Goal: Task Accomplishment & Management: Use online tool/utility

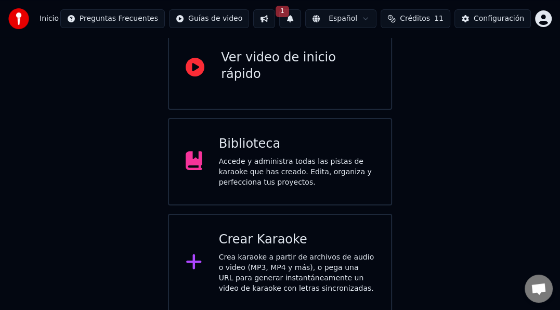
scroll to position [107, 0]
click at [297, 165] on div "Accede y administra todas las pistas de karaoke que has creado. Edita, organiza…" at bounding box center [296, 171] width 155 height 31
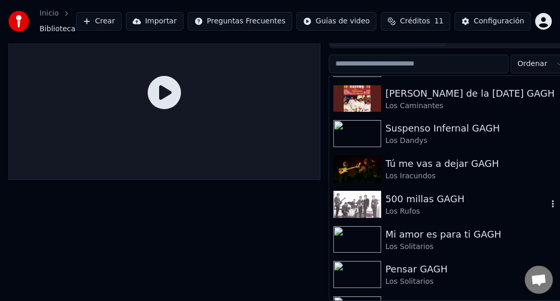
scroll to position [2417, 0]
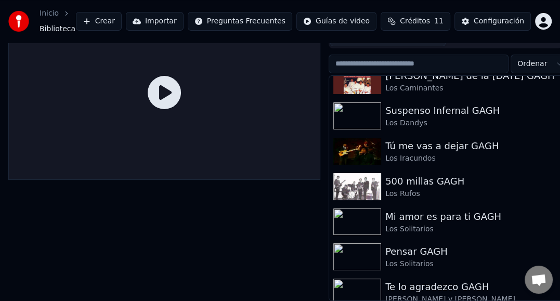
click at [122, 22] on button "Crear" at bounding box center [99, 21] width 46 height 19
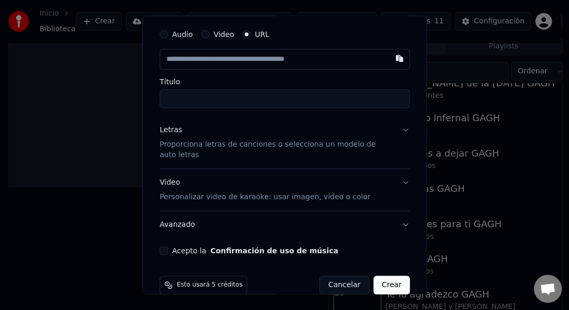
scroll to position [47, 0]
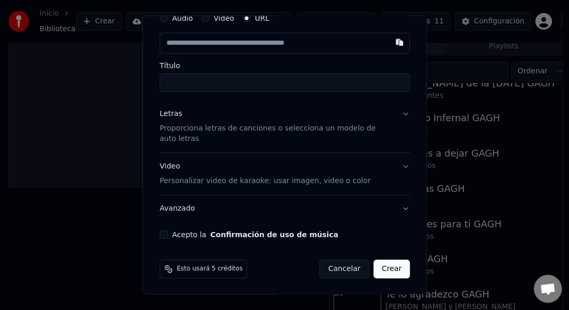
click at [223, 180] on p "Personalizar video de karaoke: usar imagen, video o color" at bounding box center [265, 181] width 211 height 10
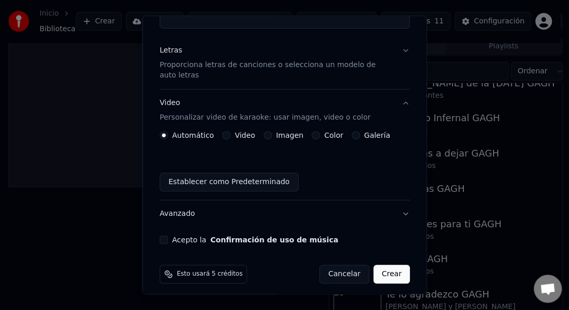
scroll to position [115, 0]
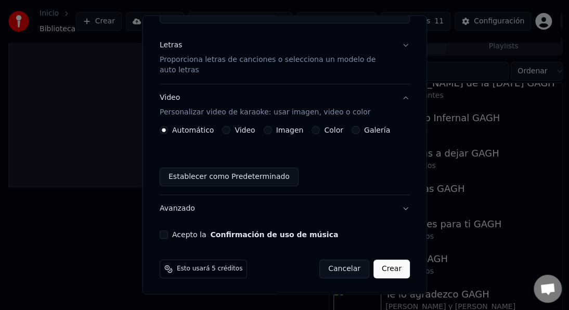
click at [241, 129] on label "Video" at bounding box center [245, 129] width 20 height 7
click at [230, 129] on button "Video" at bounding box center [226, 130] width 8 height 8
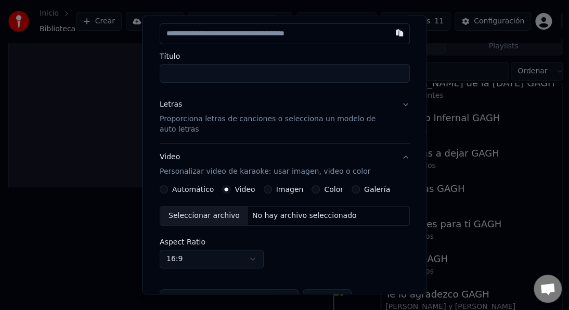
scroll to position [0, 0]
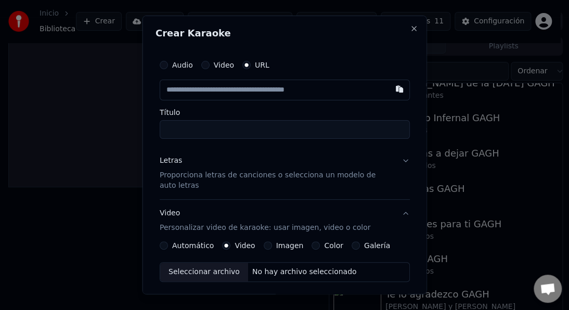
click at [202, 64] on button "Video" at bounding box center [205, 65] width 8 height 8
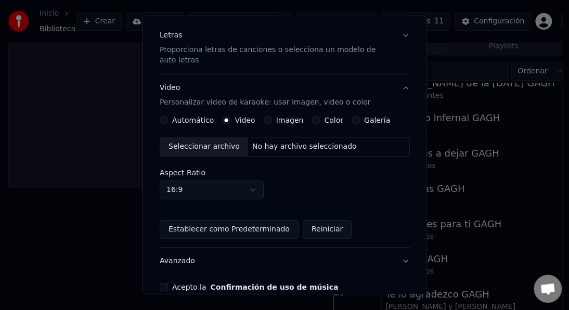
scroll to position [72, 0]
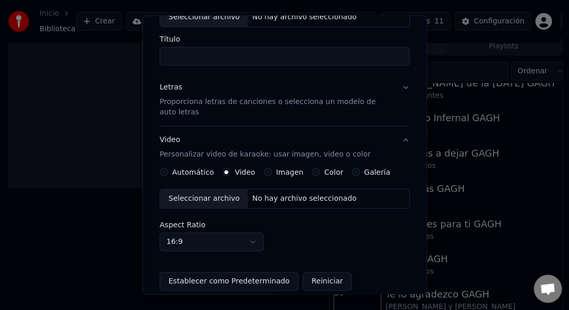
click at [166, 176] on div "Automático Video Imagen Color Galería Seleccionar archivo No hay archivo selecc…" at bounding box center [285, 229] width 250 height 123
click at [166, 175] on div "Automático" at bounding box center [187, 172] width 54 height 8
click at [164, 172] on button "Automático" at bounding box center [164, 172] width 8 height 8
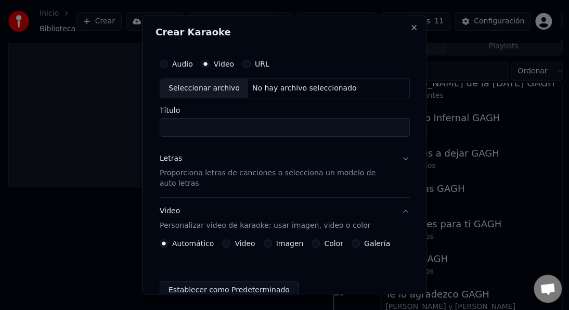
scroll to position [0, 0]
click at [285, 84] on div "No hay archivo seleccionado" at bounding box center [304, 89] width 113 height 10
type input "**********"
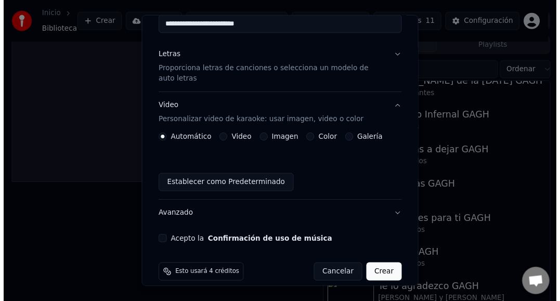
scroll to position [114, 0]
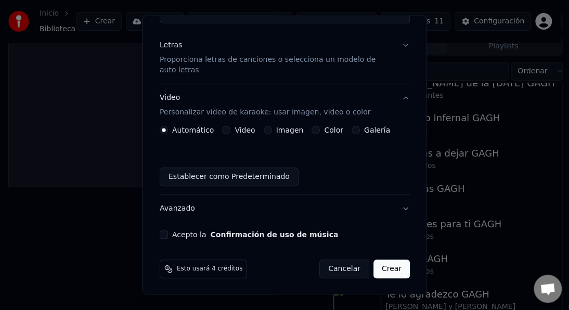
click at [338, 270] on button "Cancelar" at bounding box center [344, 268] width 50 height 19
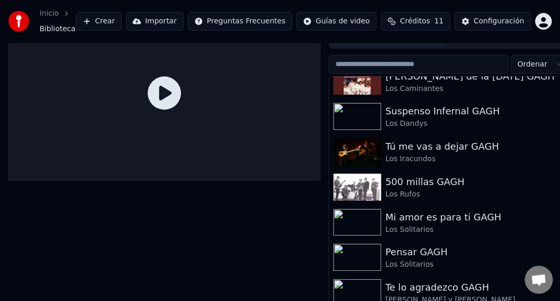
scroll to position [40, 0]
click at [178, 17] on button "Importar" at bounding box center [155, 21] width 58 height 19
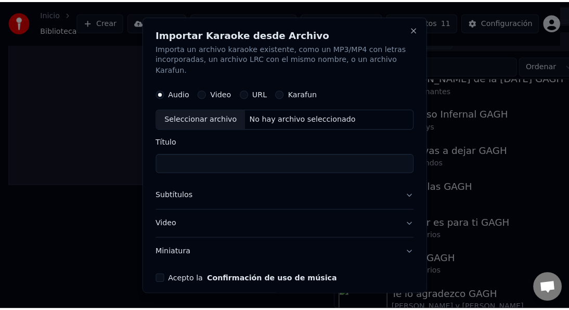
scroll to position [31, 0]
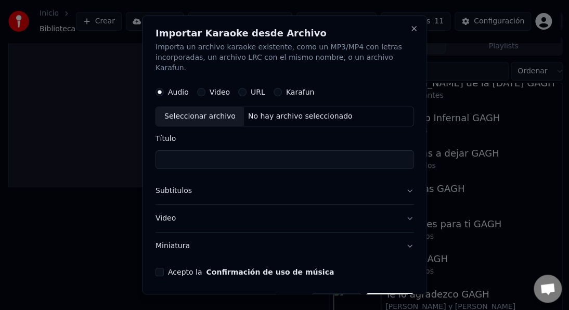
click at [197, 88] on button "Video" at bounding box center [201, 92] width 8 height 8
click at [256, 111] on div "No hay archivo seleccionado" at bounding box center [299, 116] width 113 height 10
type input "**********"
click at [159, 268] on button "Acepto la Confirmación de uso de música" at bounding box center [159, 272] width 8 height 8
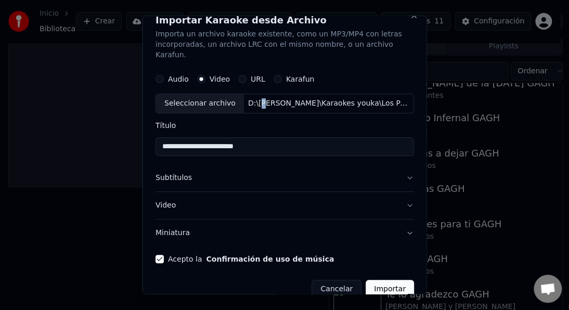
scroll to position [19, 0]
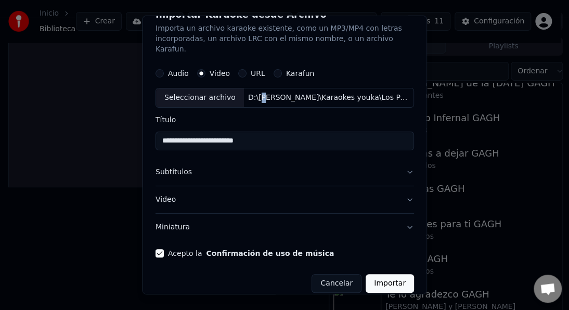
click at [400, 161] on button "Subtítulos" at bounding box center [284, 172] width 258 height 27
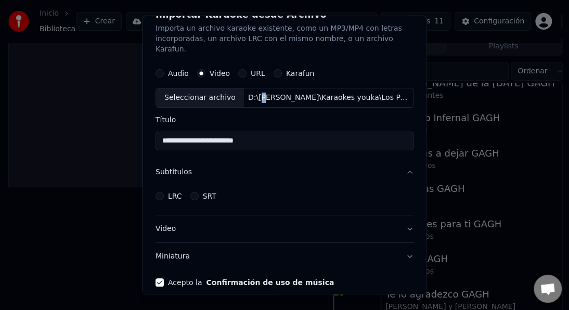
click at [400, 161] on button "Subtítulos" at bounding box center [284, 172] width 258 height 27
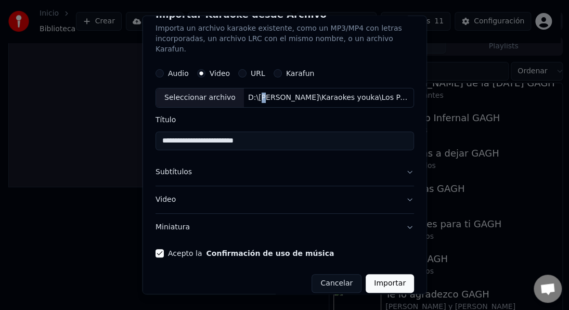
click at [402, 191] on button "Video" at bounding box center [284, 199] width 258 height 27
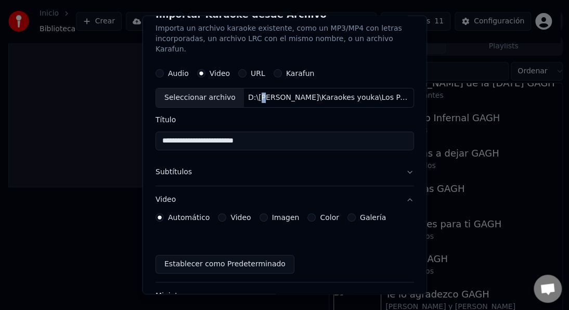
click at [402, 191] on button "Video" at bounding box center [284, 199] width 258 height 27
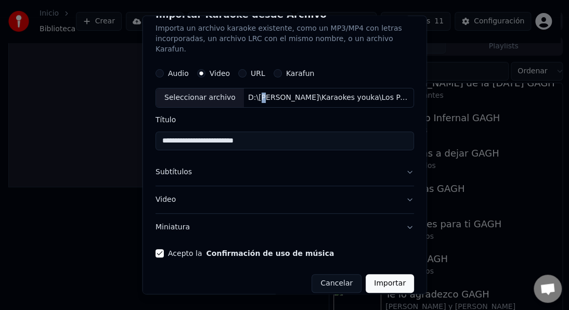
click at [400, 216] on button "Miniatura" at bounding box center [284, 227] width 258 height 27
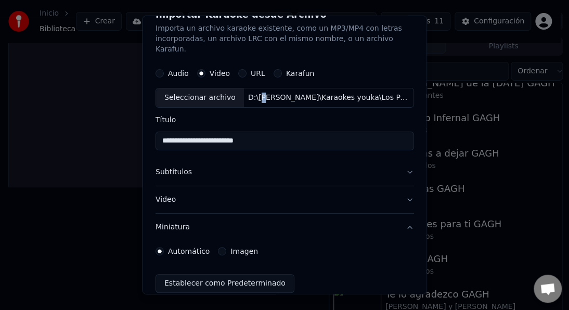
click at [400, 216] on button "Miniatura" at bounding box center [284, 227] width 258 height 27
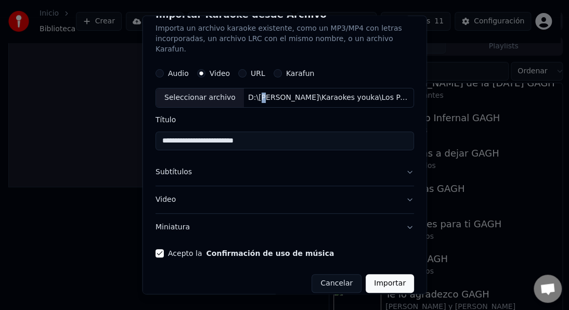
click at [401, 160] on button "Subtítulos" at bounding box center [284, 172] width 258 height 27
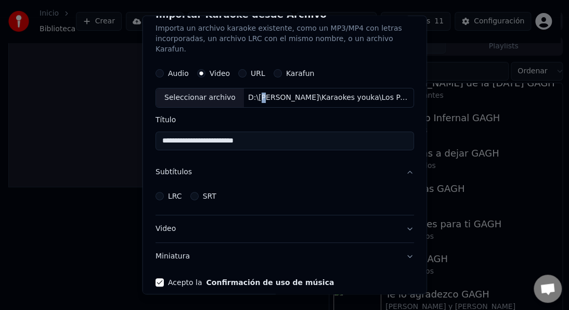
click at [401, 160] on button "Subtítulos" at bounding box center [284, 172] width 258 height 27
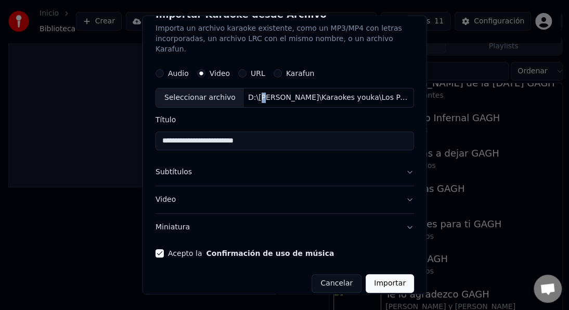
click at [401, 160] on button "Subtítulos" at bounding box center [284, 172] width 258 height 27
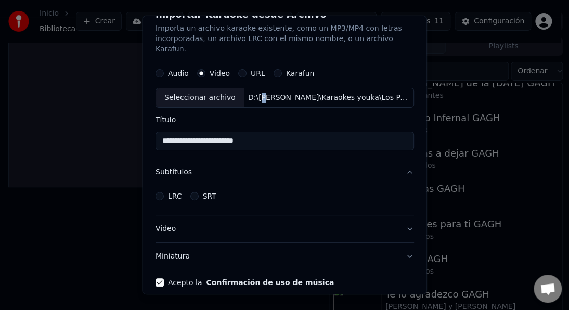
click at [160, 192] on button "LRC" at bounding box center [159, 196] width 8 height 8
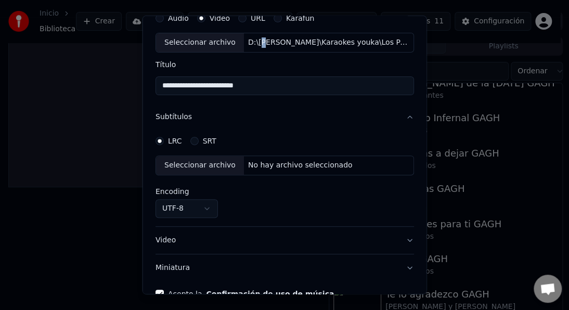
scroll to position [114, 0]
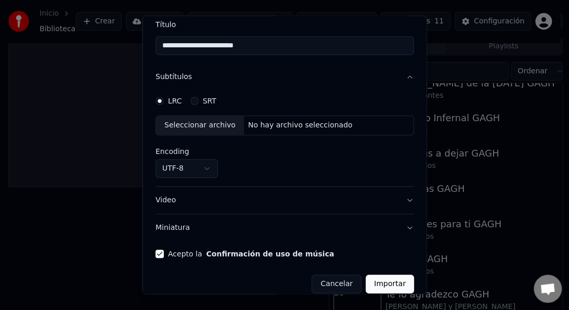
click at [376, 275] on button "Importar" at bounding box center [390, 284] width 48 height 19
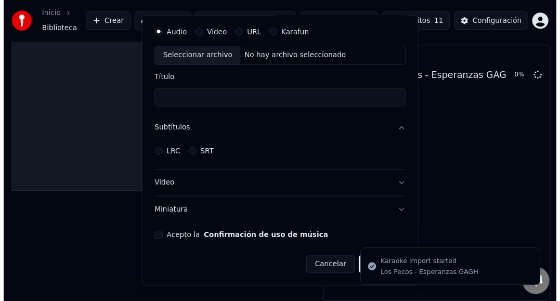
scroll to position [48, 0]
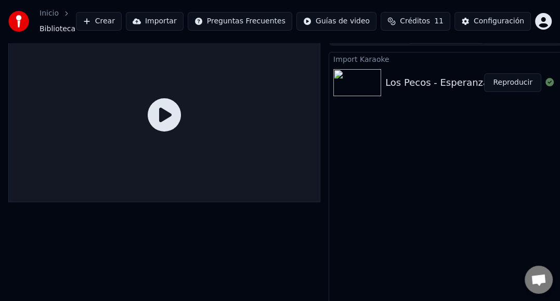
click at [518, 79] on button "Reproducir" at bounding box center [512, 82] width 57 height 19
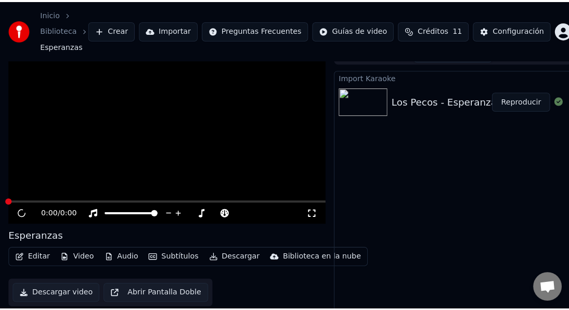
scroll to position [36, 0]
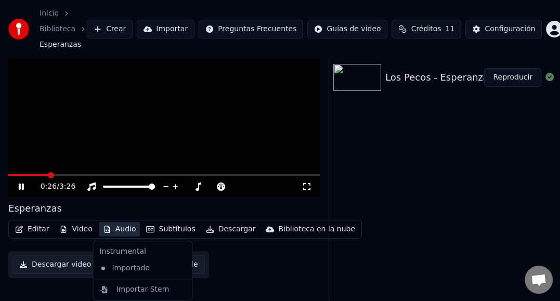
click at [123, 228] on button "Audio" at bounding box center [120, 229] width 42 height 15
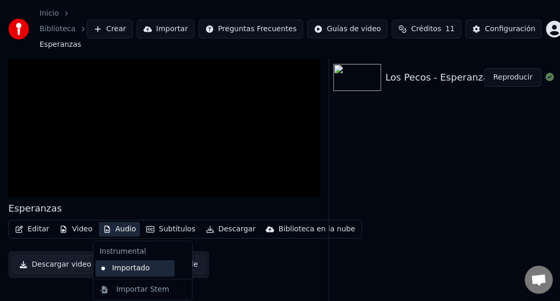
click at [127, 270] on div "Importado" at bounding box center [134, 268] width 79 height 17
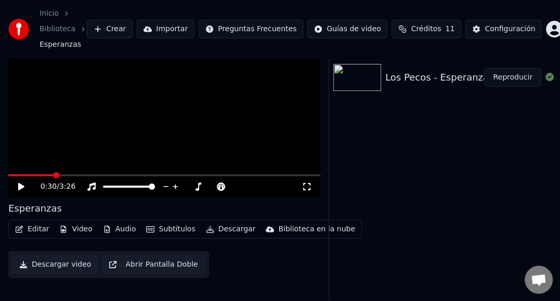
click at [98, 154] on video at bounding box center [164, 110] width 312 height 176
click at [73, 229] on button "Video" at bounding box center [75, 229] width 41 height 15
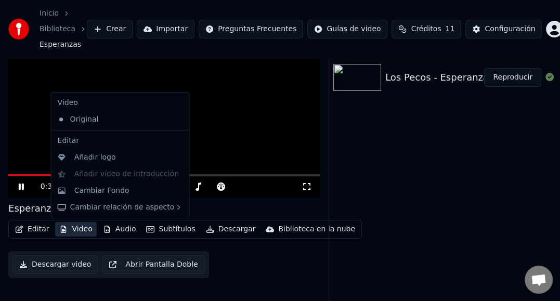
click at [73, 228] on button "Video" at bounding box center [75, 229] width 41 height 15
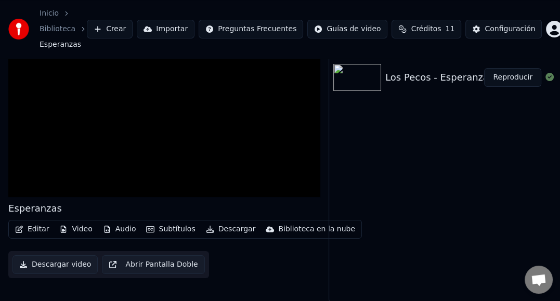
click at [40, 231] on button "Editar" at bounding box center [32, 229] width 42 height 15
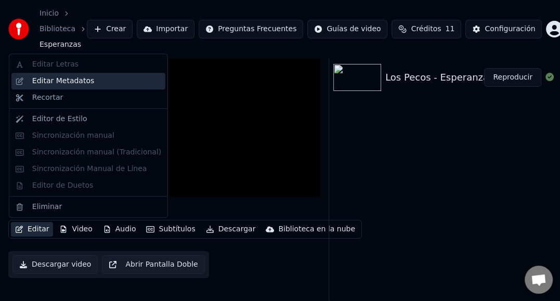
click at [71, 79] on div "Editar Metadatos" at bounding box center [63, 81] width 62 height 10
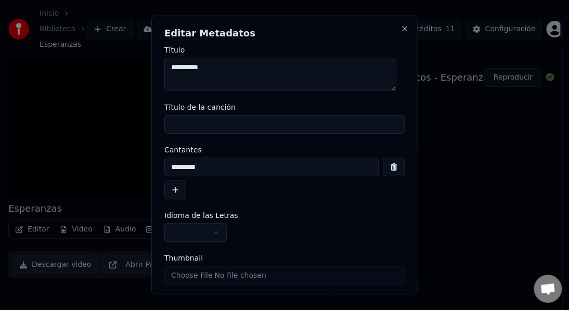
click at [215, 126] on input "Título de la canción" at bounding box center [284, 124] width 240 height 19
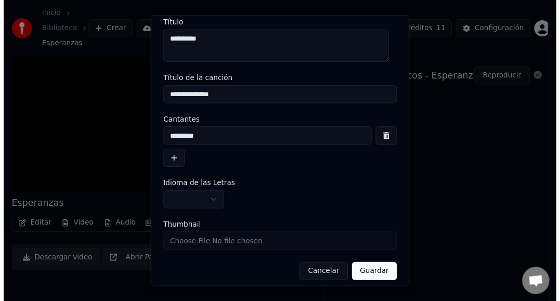
scroll to position [33, 0]
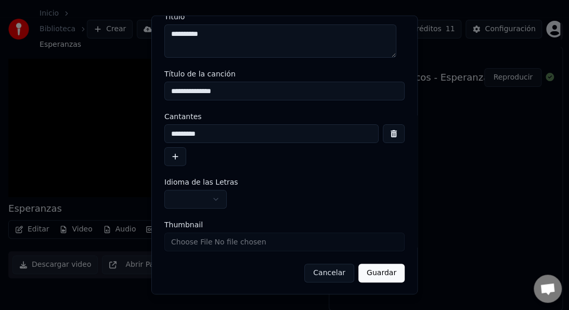
type input "**********"
click at [216, 199] on button "button" at bounding box center [195, 199] width 62 height 19
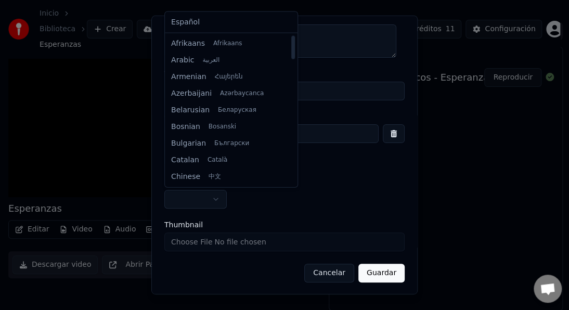
select select "**"
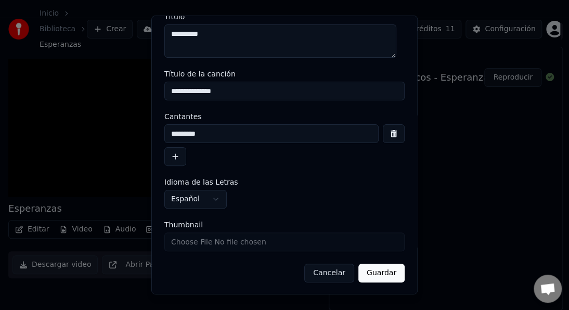
click at [373, 276] on button "Guardar" at bounding box center [381, 273] width 46 height 19
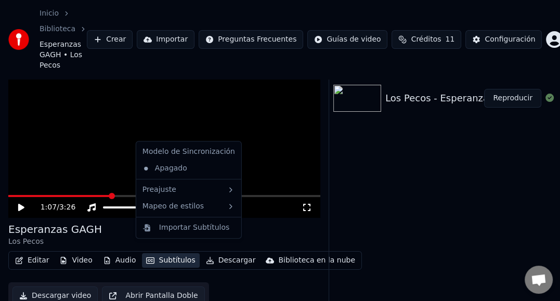
click at [160, 253] on button "Subtítulos" at bounding box center [170, 260] width 57 height 15
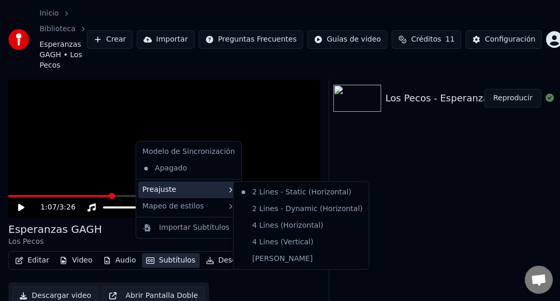
click at [153, 191] on div "Preajuste" at bounding box center [188, 189] width 101 height 17
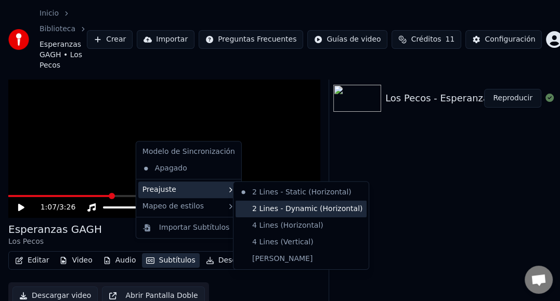
click at [330, 209] on div "2 Lines - Dynamic (Horizontal)" at bounding box center [301, 209] width 131 height 17
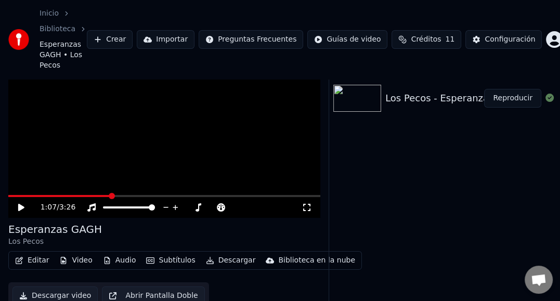
click at [162, 253] on button "Subtítulos" at bounding box center [170, 260] width 57 height 15
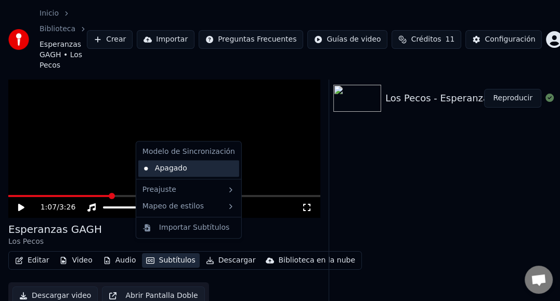
click at [167, 171] on div "Apagado" at bounding box center [188, 168] width 101 height 17
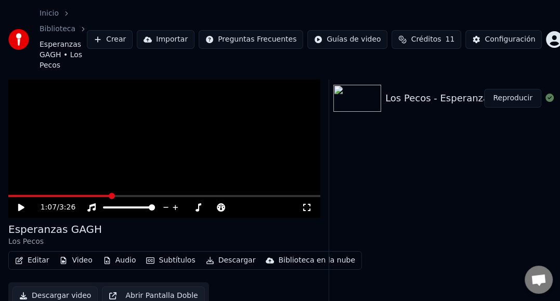
click at [162, 253] on button "Subtítulos" at bounding box center [170, 260] width 57 height 15
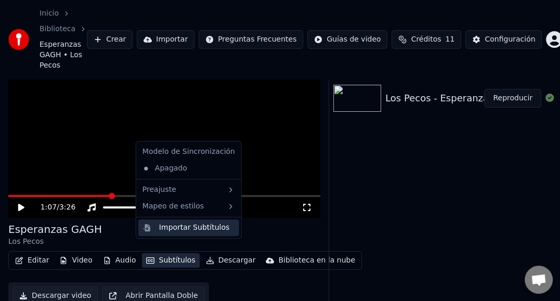
click at [179, 230] on div "Importar Subtítulos" at bounding box center [194, 228] width 70 height 10
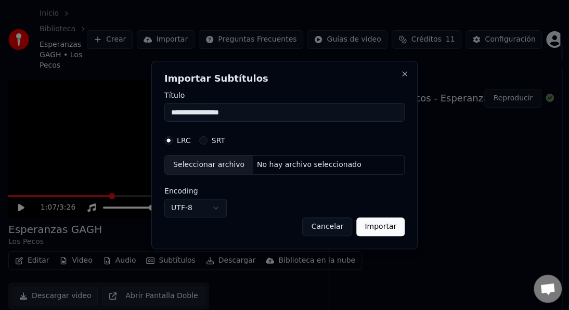
click at [169, 143] on button "LRC" at bounding box center [168, 140] width 8 height 8
click at [169, 141] on circle "button" at bounding box center [169, 141] width 4 height 4
drag, startPoint x: 203, startPoint y: 138, endPoint x: 205, endPoint y: 144, distance: 5.6
click at [204, 139] on button "SRT" at bounding box center [203, 140] width 8 height 8
click at [206, 144] on div "SRT" at bounding box center [212, 140] width 26 height 8
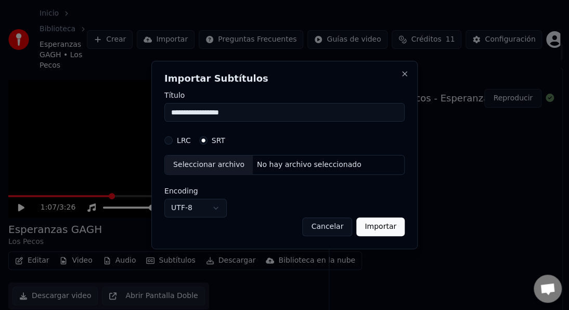
click at [341, 226] on button "Cancelar" at bounding box center [327, 226] width 50 height 19
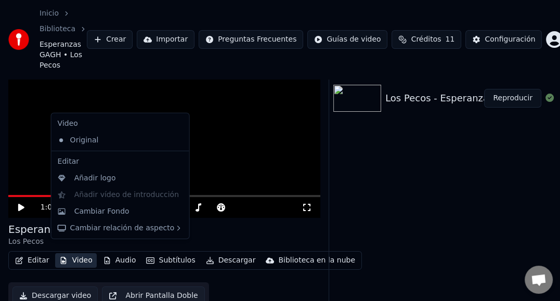
click at [64, 254] on button "Video" at bounding box center [75, 260] width 41 height 15
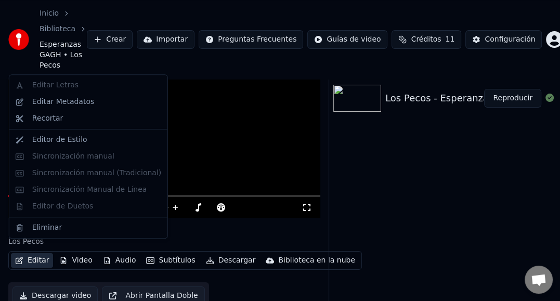
click at [43, 253] on button "Editar" at bounding box center [32, 260] width 42 height 15
click at [78, 157] on div "Editar Letras Editar Metadatos Recortar Editor de Estilo Sincronización manual …" at bounding box center [88, 156] width 159 height 164
click at [66, 170] on div "Editar Letras Editar Metadatos Recortar Editor de Estilo Sincronización manual …" at bounding box center [88, 156] width 159 height 164
click at [72, 86] on div "Editar Letras Editar Metadatos Recortar Editor de Estilo Sincronización manual …" at bounding box center [88, 156] width 159 height 164
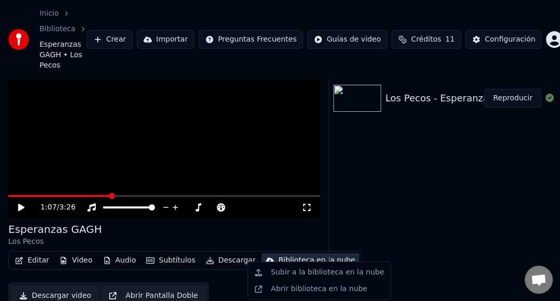
click at [287, 224] on div "Esperanzas GAGH Los Pecos" at bounding box center [164, 234] width 312 height 25
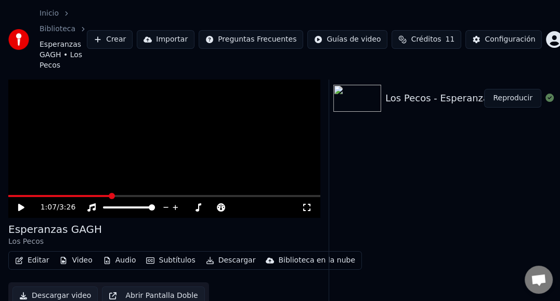
click at [173, 227] on div "Esperanzas GAGH Los Pecos" at bounding box center [164, 234] width 312 height 25
click at [181, 159] on video at bounding box center [164, 131] width 312 height 176
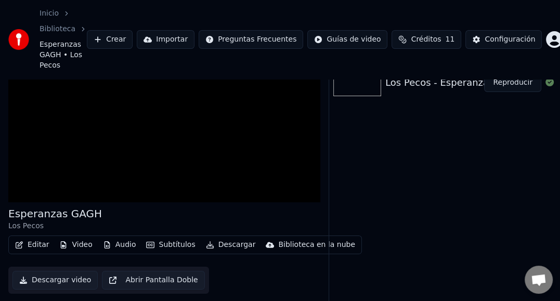
scroll to position [56, 0]
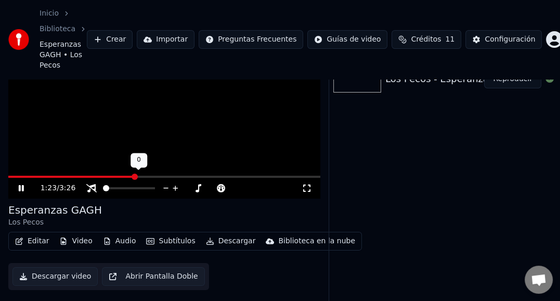
click at [103, 185] on span at bounding box center [106, 188] width 6 height 6
drag, startPoint x: 104, startPoint y: 174, endPoint x: 173, endPoint y: 189, distance: 70.3
click at [208, 185] on div "1:25 / 3:26" at bounding box center [164, 188] width 312 height 21
click at [155, 191] on span at bounding box center [152, 188] width 6 height 6
click at [185, 37] on button "Importar" at bounding box center [166, 39] width 58 height 19
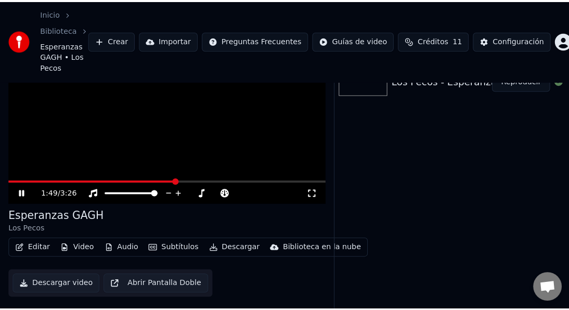
scroll to position [47, 0]
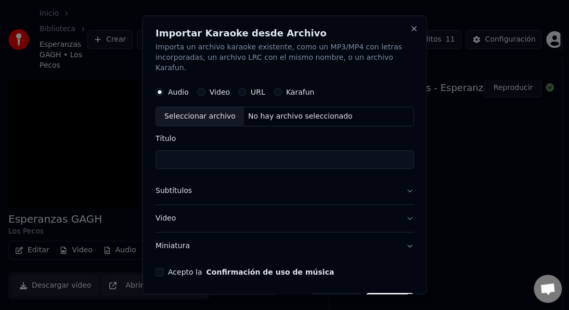
click at [259, 111] on div "No hay archivo seleccionado" at bounding box center [299, 116] width 113 height 10
click at [203, 88] on button "Video" at bounding box center [201, 92] width 8 height 8
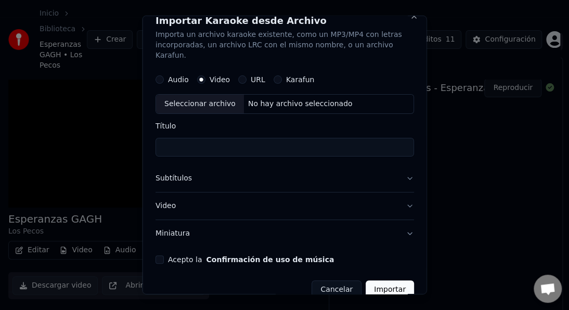
scroll to position [19, 0]
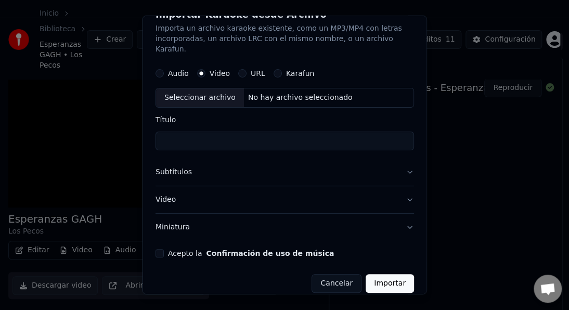
click at [268, 93] on div "No hay archivo seleccionado" at bounding box center [299, 98] width 113 height 10
type input "**********"
click at [398, 188] on button "Video" at bounding box center [284, 199] width 258 height 27
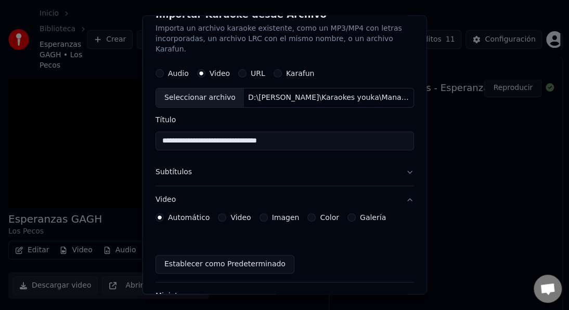
click at [399, 161] on button "Subtítulos" at bounding box center [284, 172] width 258 height 27
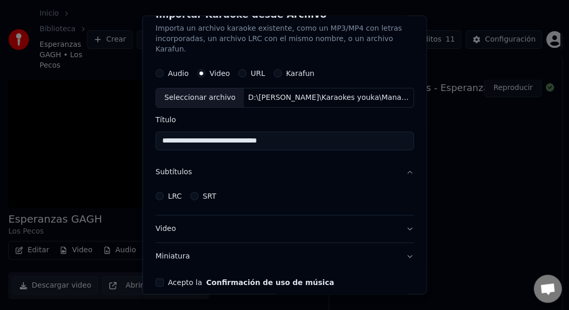
click at [399, 161] on button "Subtítulos" at bounding box center [284, 172] width 258 height 27
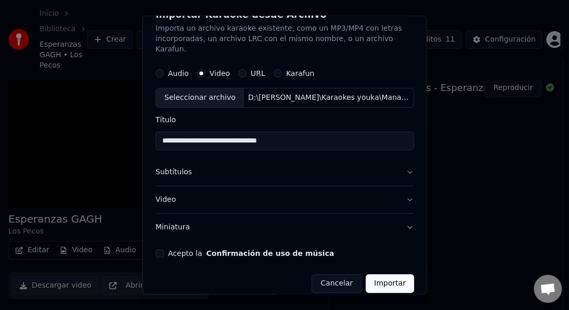
click at [159, 249] on button "Acepto la Confirmación de uso de música" at bounding box center [159, 253] width 8 height 8
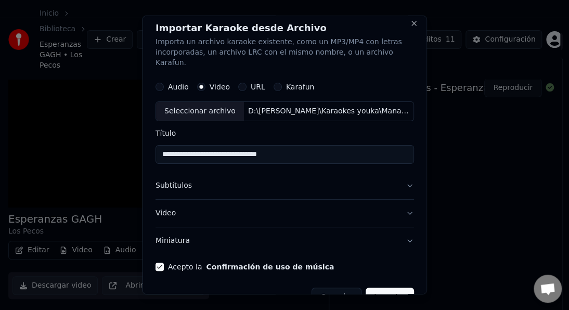
scroll to position [0, 0]
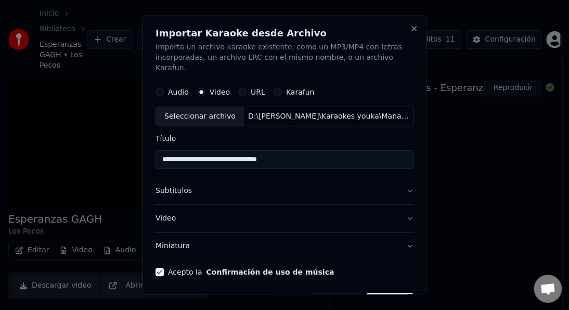
click at [273, 88] on button "Karafun" at bounding box center [277, 92] width 8 height 8
click at [200, 88] on button "Video" at bounding box center [201, 92] width 8 height 8
click at [249, 111] on div "No hay archivo seleccionado" at bounding box center [299, 116] width 113 height 10
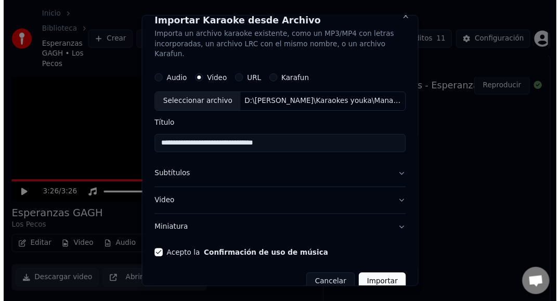
scroll to position [19, 0]
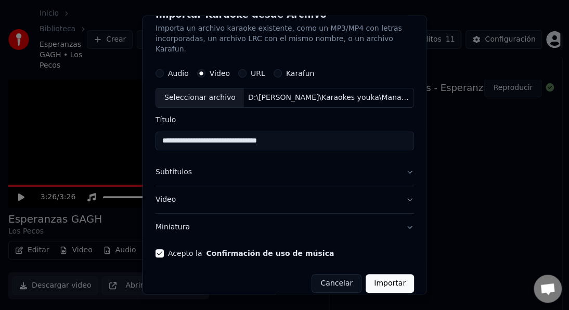
drag, startPoint x: 383, startPoint y: 268, endPoint x: 389, endPoint y: 249, distance: 20.2
click at [383, 274] on button "Importar" at bounding box center [390, 283] width 48 height 19
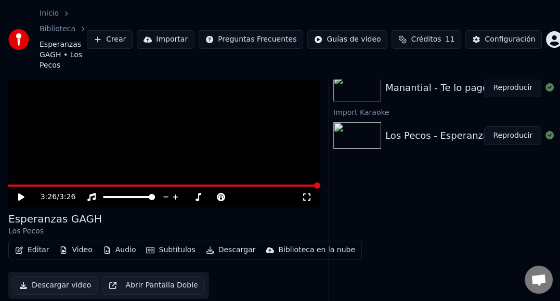
click at [518, 79] on button "Reproducir" at bounding box center [512, 88] width 57 height 19
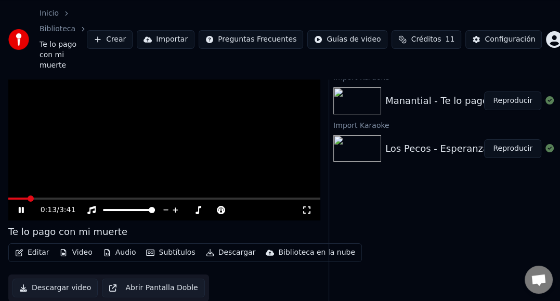
scroll to position [52, 0]
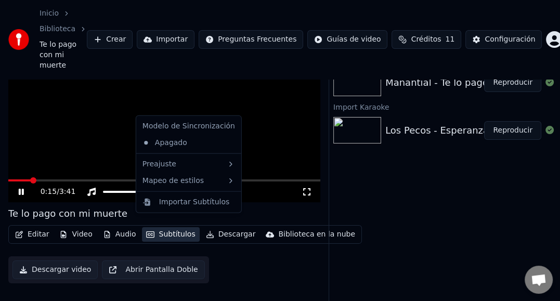
click at [158, 227] on button "Subtítulos" at bounding box center [170, 234] width 57 height 15
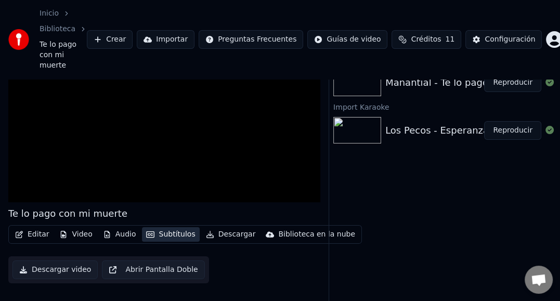
click at [159, 227] on button "Subtítulos" at bounding box center [170, 234] width 57 height 15
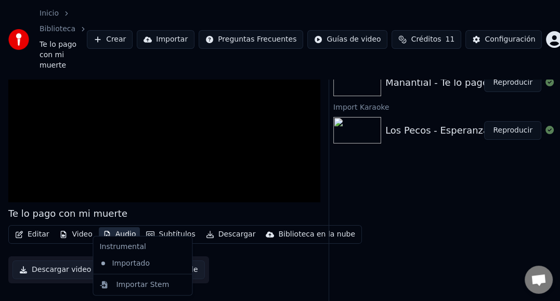
click at [127, 227] on button "Audio" at bounding box center [120, 234] width 42 height 15
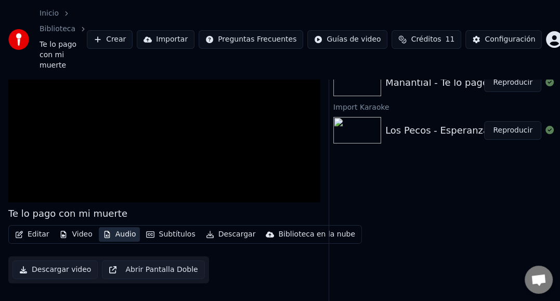
click at [127, 227] on button "Audio" at bounding box center [120, 234] width 42 height 15
click at [84, 227] on button "Video" at bounding box center [75, 234] width 41 height 15
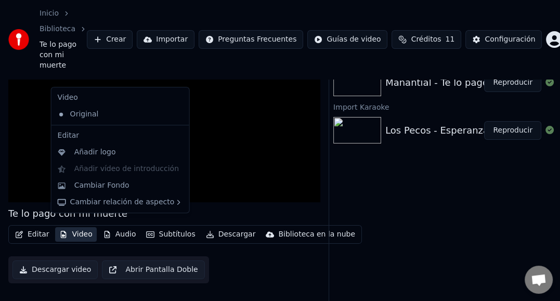
click at [84, 227] on button "Video" at bounding box center [75, 234] width 41 height 15
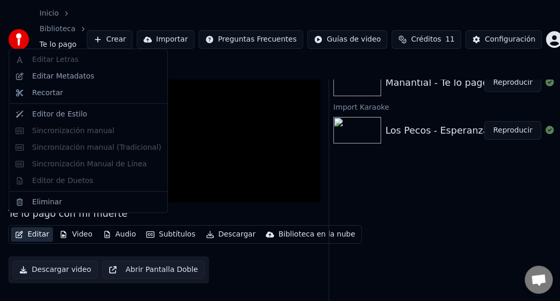
click at [37, 227] on button "Editar" at bounding box center [32, 234] width 42 height 15
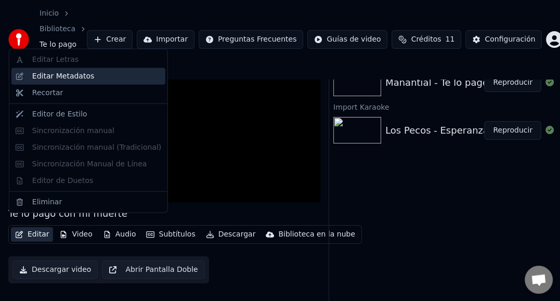
click at [65, 82] on div "Editar Metadatos" at bounding box center [88, 76] width 154 height 17
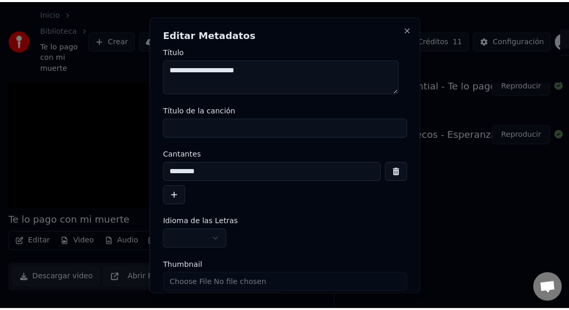
scroll to position [47, 0]
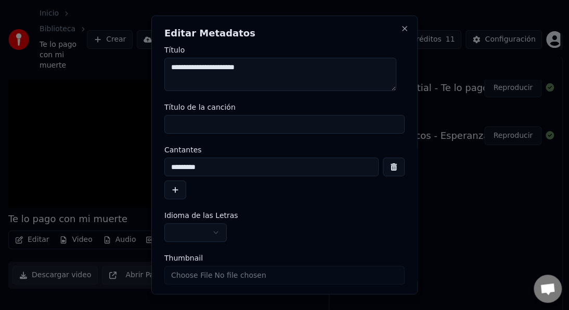
drag, startPoint x: 259, startPoint y: 67, endPoint x: 129, endPoint y: 80, distance: 130.6
click at [129, 80] on body "**********" at bounding box center [280, 108] width 560 height 310
click at [183, 127] on input "Título de la canción" at bounding box center [284, 124] width 240 height 19
paste input "**********"
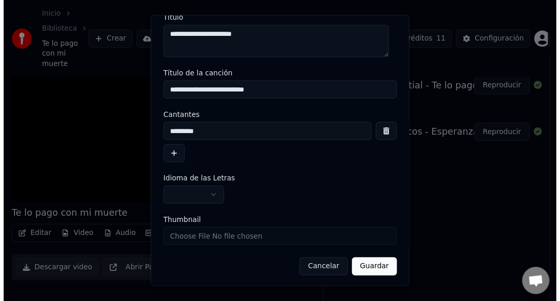
scroll to position [33, 0]
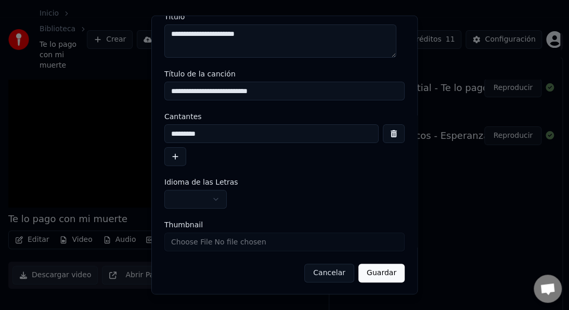
type input "**********"
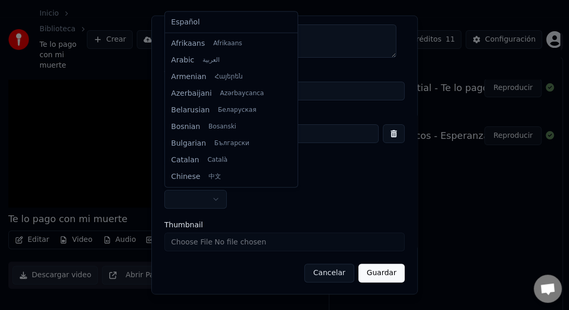
click at [220, 198] on body "**********" at bounding box center [280, 108] width 560 height 310
select select "**"
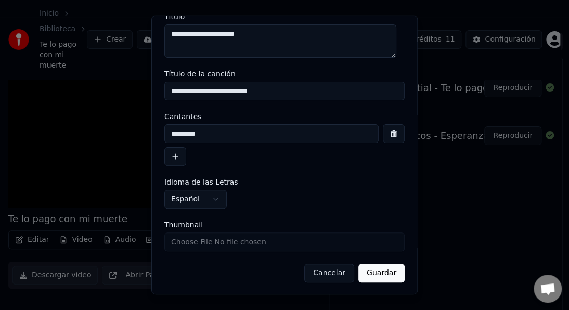
click at [378, 270] on button "Guardar" at bounding box center [381, 273] width 46 height 19
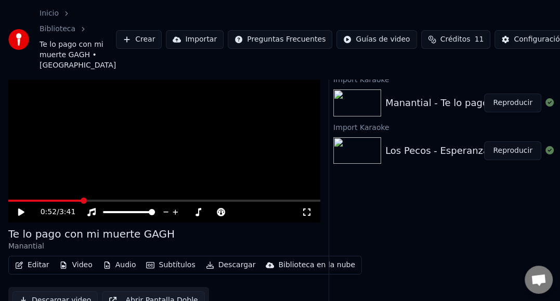
scroll to position [14, 0]
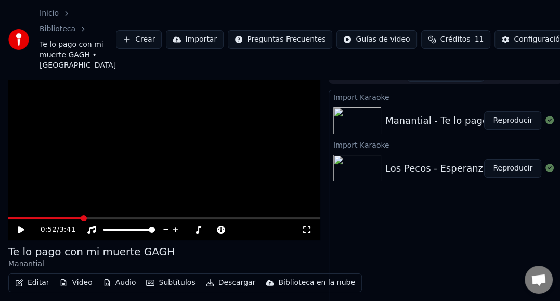
click at [19, 232] on icon at bounding box center [21, 229] width 6 height 7
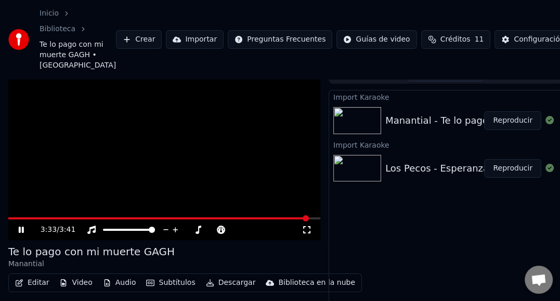
click at [309, 215] on span at bounding box center [306, 218] width 6 height 6
click at [34, 283] on button "Editar" at bounding box center [32, 283] width 42 height 15
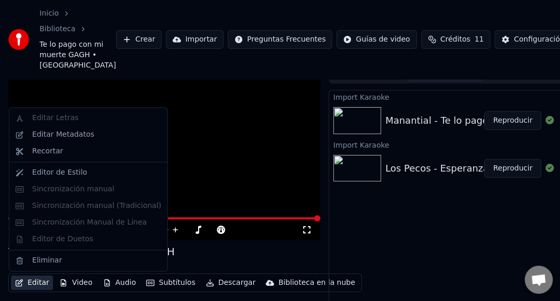
click at [60, 206] on div "Editar Letras Editar Metadatos Recortar Editor de Estilo Sincronización manual …" at bounding box center [88, 189] width 159 height 164
click at [306, 134] on video at bounding box center [164, 153] width 312 height 176
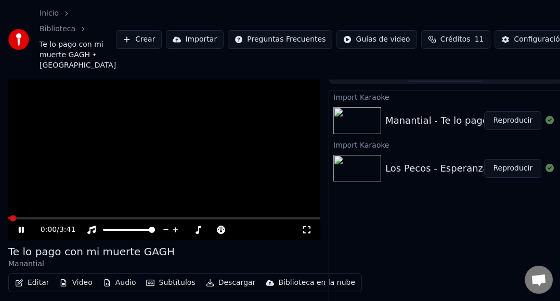
click at [29, 154] on video at bounding box center [164, 153] width 312 height 176
click at [110, 283] on button "Audio" at bounding box center [120, 283] width 42 height 15
click at [165, 284] on button "Subtítulos" at bounding box center [170, 283] width 57 height 15
click at [22, 182] on video at bounding box center [164, 153] width 312 height 176
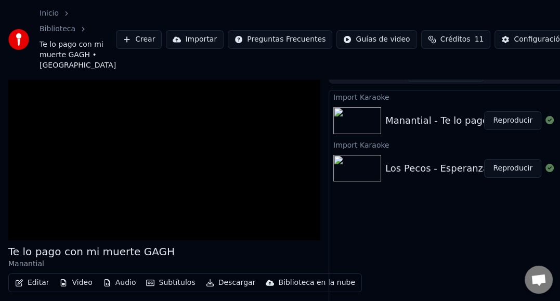
click at [22, 182] on video at bounding box center [164, 153] width 312 height 176
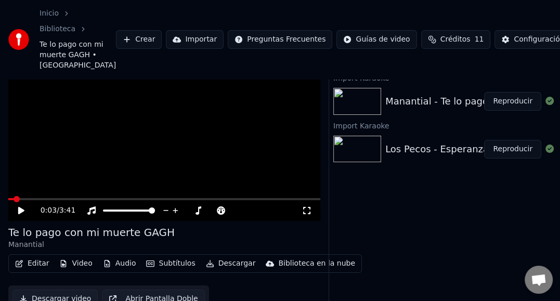
scroll to position [0, 0]
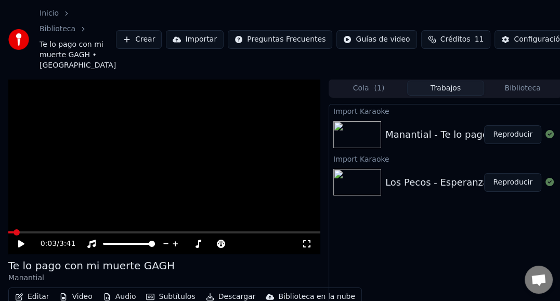
click at [28, 144] on video at bounding box center [164, 167] width 312 height 176
click at [27, 144] on video at bounding box center [164, 167] width 312 height 176
click at [526, 83] on button "Biblioteca" at bounding box center [522, 88] width 77 height 15
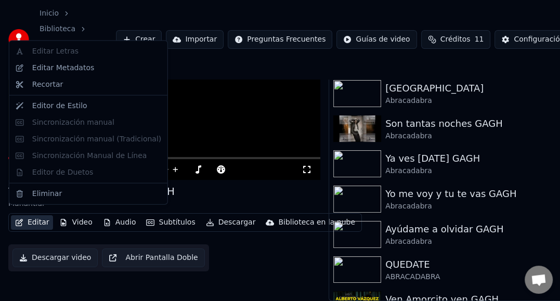
click at [36, 217] on button "Editar" at bounding box center [32, 222] width 42 height 15
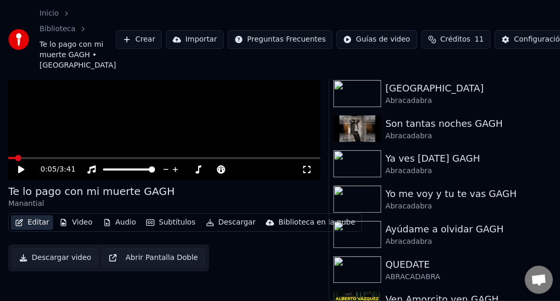
click at [36, 217] on button "Editar" at bounding box center [32, 222] width 42 height 15
click at [263, 243] on div "Editar Video Audio Subtítulos Descargar Biblioteca en la nube Descargar video A…" at bounding box center [164, 242] width 312 height 58
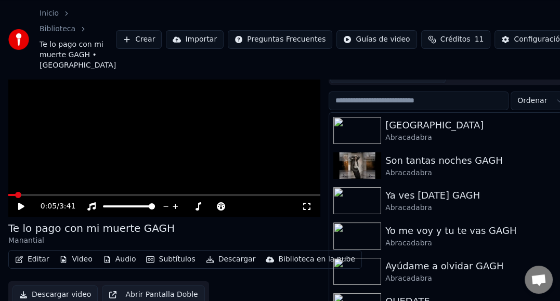
scroll to position [81, 0]
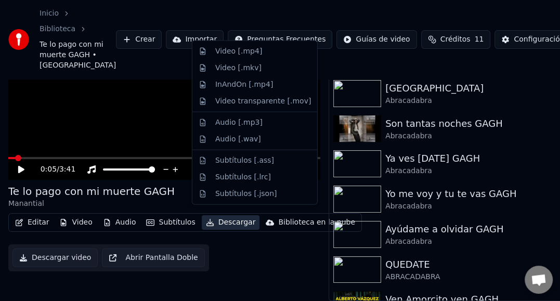
click at [239, 216] on button "Descargar" at bounding box center [231, 222] width 58 height 15
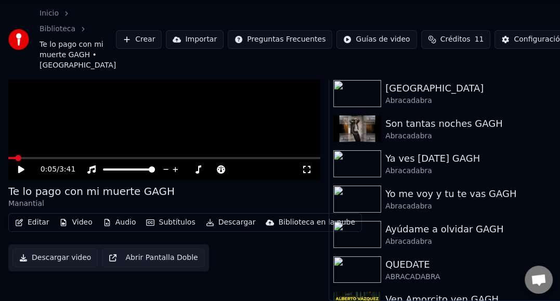
click at [235, 235] on div "Editar Video Audio Subtítulos Descargar Biblioteca en la nube Descargar video A…" at bounding box center [164, 242] width 312 height 58
click at [36, 218] on button "Editar" at bounding box center [32, 222] width 42 height 15
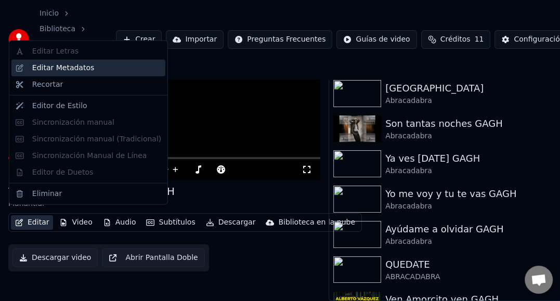
click at [54, 71] on div "Editar Metadatos" at bounding box center [63, 68] width 62 height 10
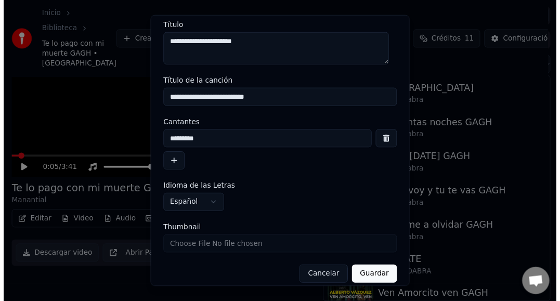
scroll to position [33, 0]
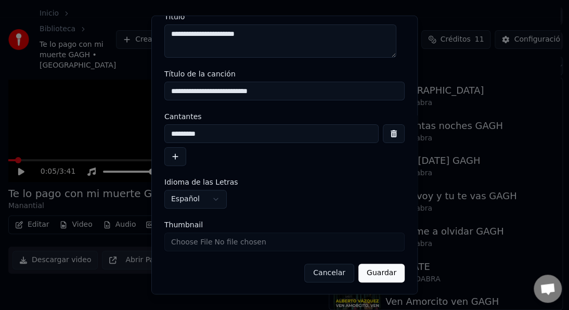
click at [369, 274] on button "Guardar" at bounding box center [381, 273] width 46 height 19
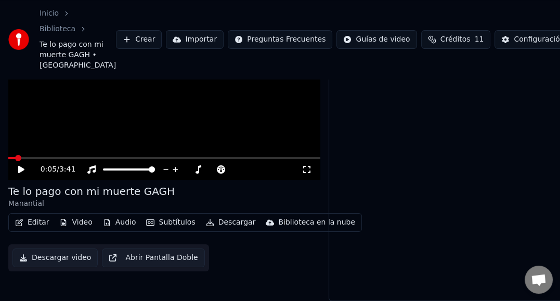
scroll to position [0, 0]
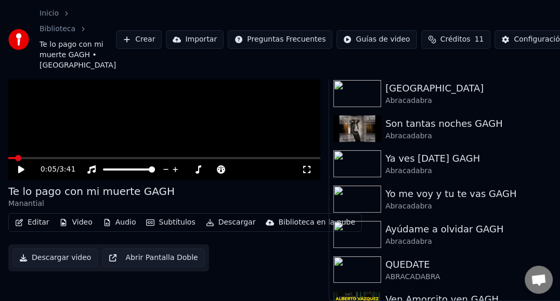
click at [225, 218] on button "Descargar" at bounding box center [231, 222] width 58 height 15
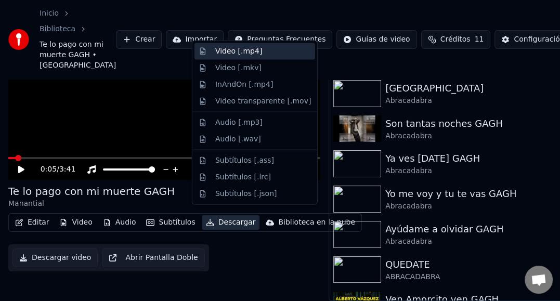
click at [241, 49] on div "Video [.mp4]" at bounding box center [238, 51] width 47 height 10
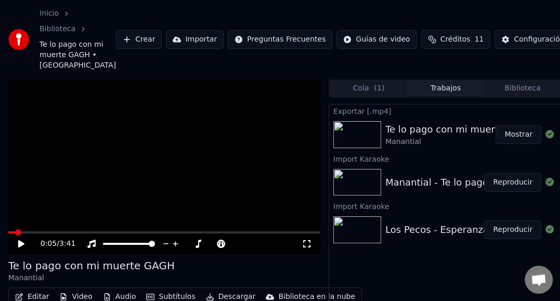
click at [512, 135] on button "Mostrar" at bounding box center [519, 134] width 46 height 19
click at [518, 133] on button "Mostrar" at bounding box center [519, 134] width 46 height 19
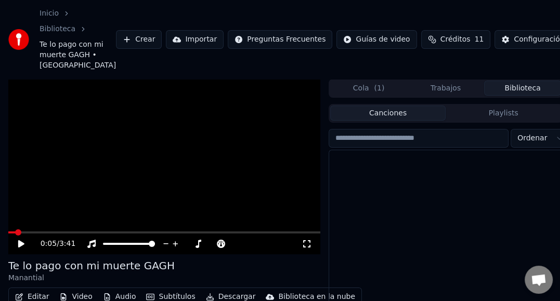
drag, startPoint x: 529, startPoint y: 85, endPoint x: 531, endPoint y: 94, distance: 8.5
click at [530, 85] on button "Biblioteca" at bounding box center [522, 88] width 77 height 15
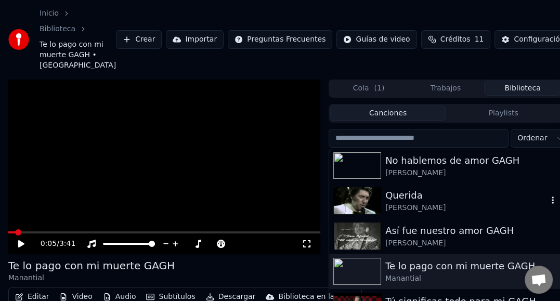
scroll to position [3484, 0]
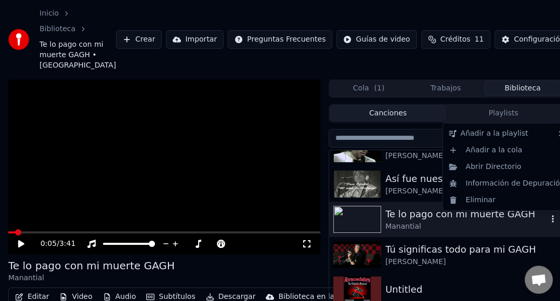
click at [548, 220] on icon "button" at bounding box center [553, 219] width 10 height 8
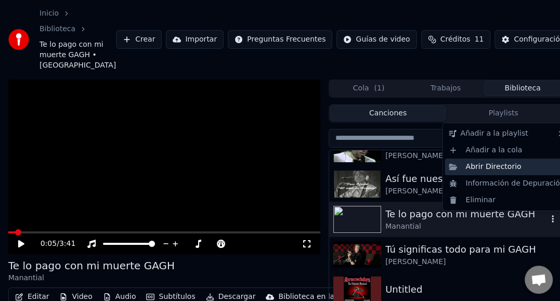
click at [502, 164] on div "Abrir Directorio" at bounding box center [507, 167] width 124 height 17
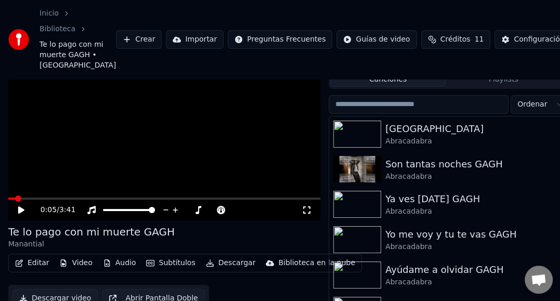
scroll to position [52, 0]
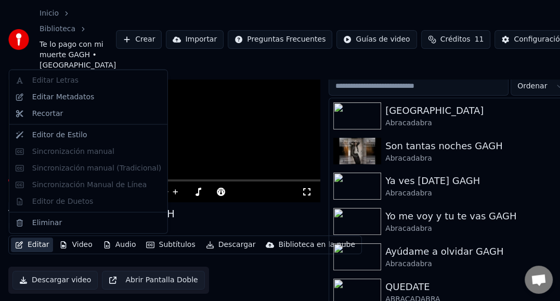
click at [38, 245] on button "Editar" at bounding box center [32, 245] width 42 height 15
click at [56, 79] on div "Editar Letras Editar Metadatos Recortar Editor de Estilo Sincronización manual …" at bounding box center [88, 152] width 159 height 164
click at [55, 82] on div "Editar Letras Editar Metadatos Recortar Editor de Estilo Sincronización manual …" at bounding box center [88, 152] width 159 height 164
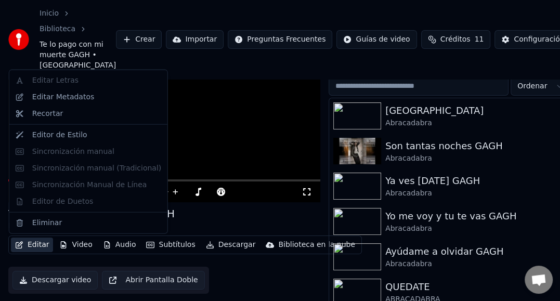
click at [55, 83] on div "Editar Letras Editar Metadatos Recortar Editor de Estilo Sincronización manual …" at bounding box center [88, 152] width 159 height 164
click at [55, 82] on div "Editar Letras Editar Metadatos Recortar Editor de Estilo Sincronización manual …" at bounding box center [88, 152] width 159 height 164
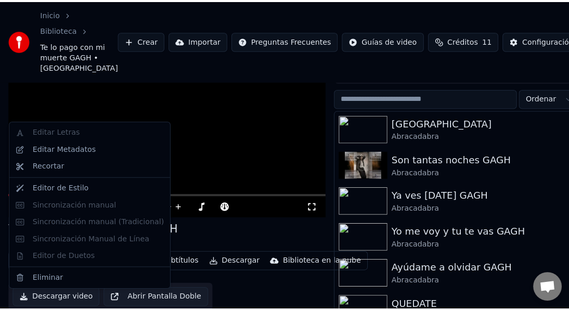
scroll to position [0, 0]
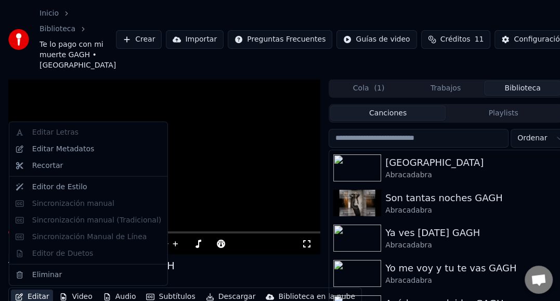
click at [184, 40] on button "Importar" at bounding box center [195, 39] width 58 height 19
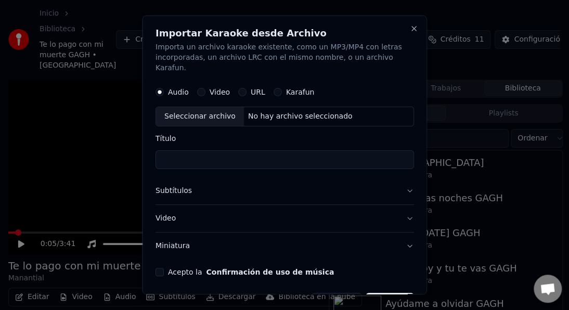
click at [273, 88] on button "Karafun" at bounding box center [277, 92] width 8 height 8
click at [276, 111] on div "No hay archivo seleccionado" at bounding box center [299, 116] width 113 height 10
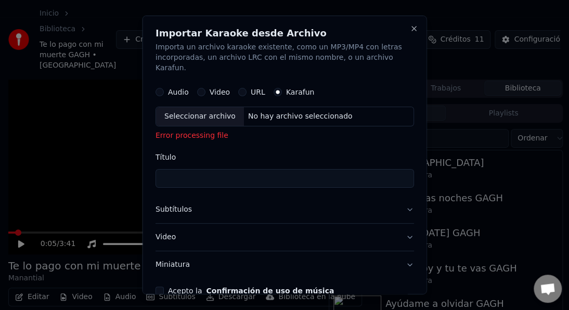
click at [241, 88] on button "URL" at bounding box center [242, 92] width 8 height 8
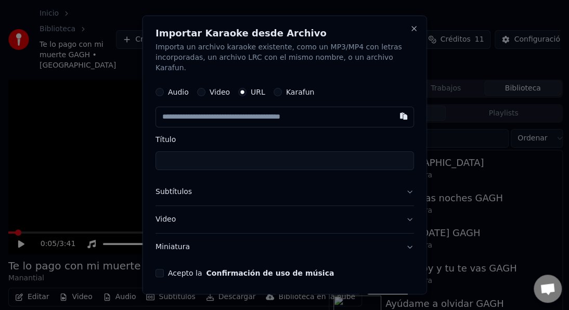
click at [199, 88] on button "Video" at bounding box center [201, 92] width 8 height 8
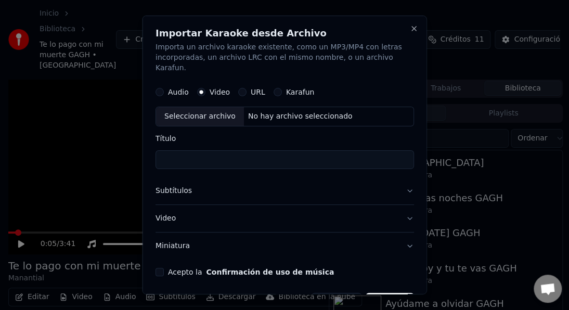
scroll to position [19, 0]
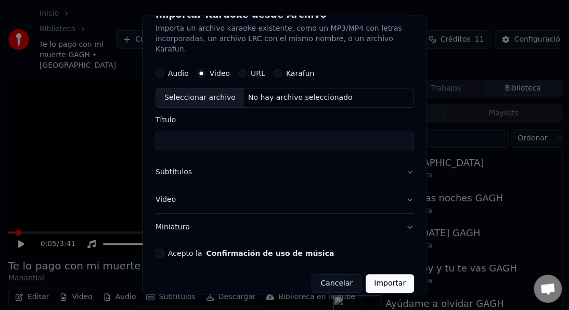
click at [400, 162] on button "Subtítulos" at bounding box center [284, 172] width 258 height 27
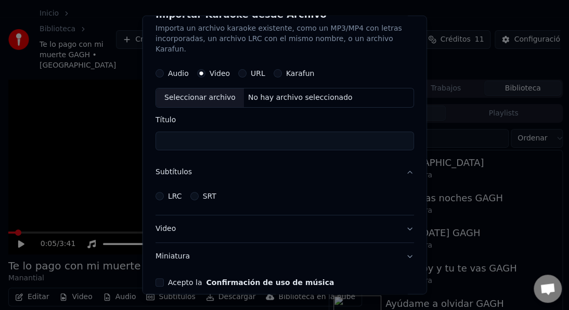
click at [400, 162] on button "Subtítulos" at bounding box center [284, 172] width 258 height 27
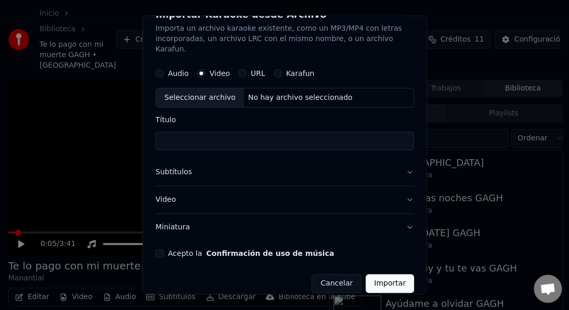
click at [401, 186] on button "Video" at bounding box center [284, 199] width 258 height 27
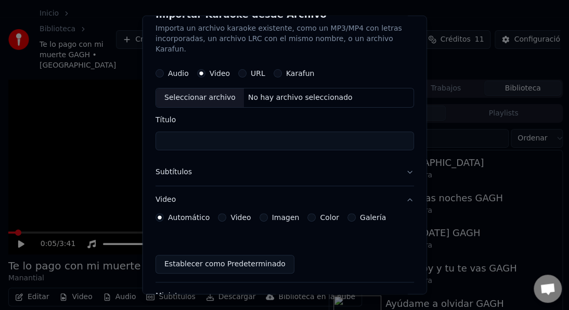
click at [347, 213] on button "Galería" at bounding box center [351, 217] width 8 height 8
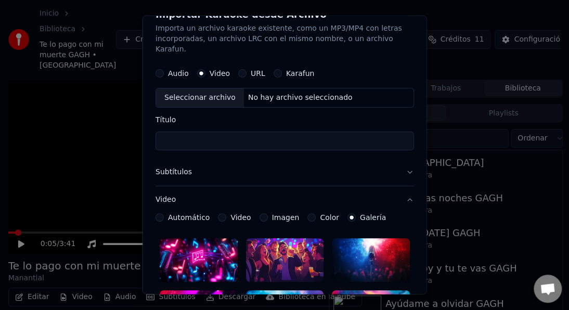
click at [307, 213] on button "Color" at bounding box center [311, 217] width 8 height 8
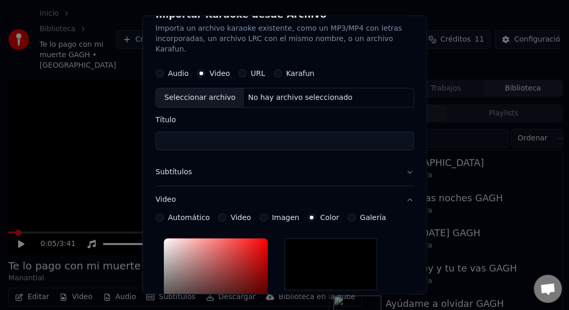
click at [261, 213] on button "Imagen" at bounding box center [263, 217] width 8 height 8
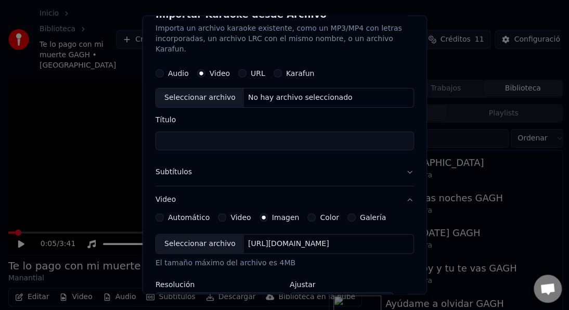
click at [220, 213] on button "Video" at bounding box center [222, 217] width 8 height 8
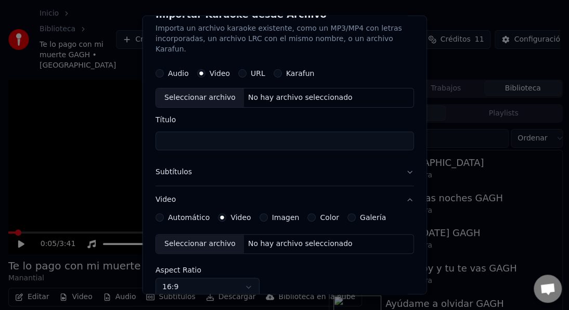
click at [254, 239] on div "No hay archivo seleccionado" at bounding box center [299, 244] width 113 height 10
click at [255, 93] on div "No hay archivo seleccionado" at bounding box center [299, 98] width 113 height 10
type input "**********"
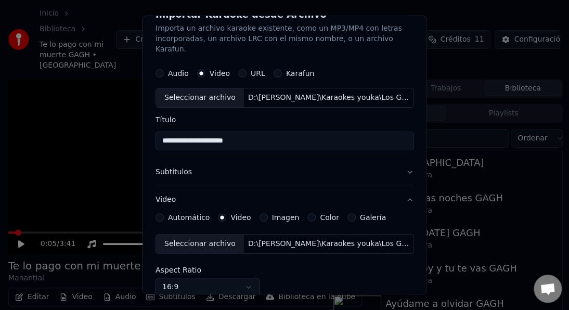
click at [173, 164] on button "Subtítulos" at bounding box center [284, 172] width 258 height 27
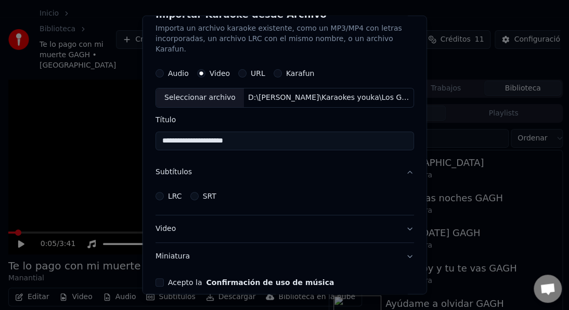
click at [160, 192] on button "LRC" at bounding box center [159, 196] width 8 height 8
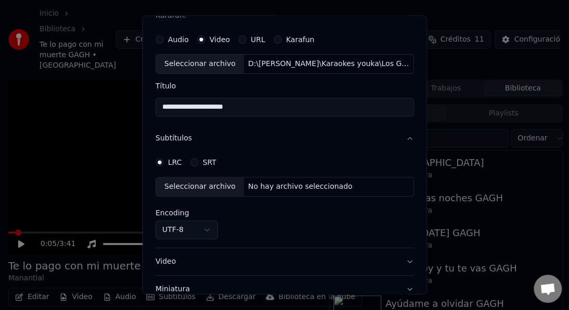
scroll to position [71, 0]
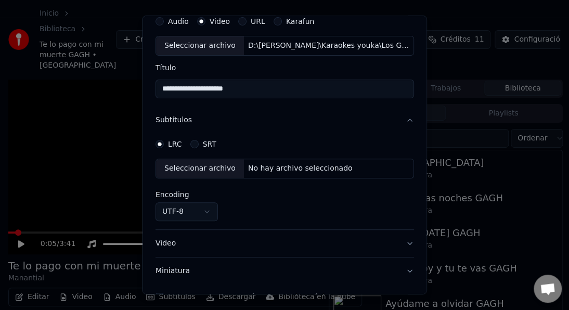
click at [155, 140] on button "LRC" at bounding box center [159, 144] width 8 height 8
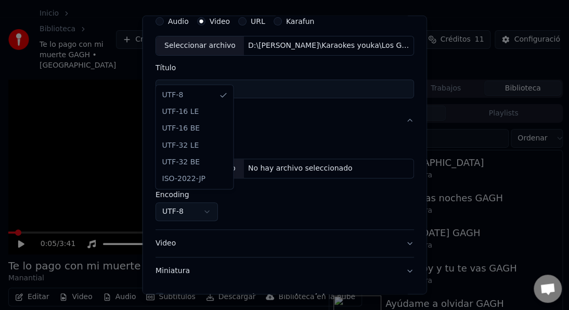
click at [206, 199] on body "**********" at bounding box center [280, 155] width 560 height 310
click at [241, 196] on body "**********" at bounding box center [280, 155] width 560 height 310
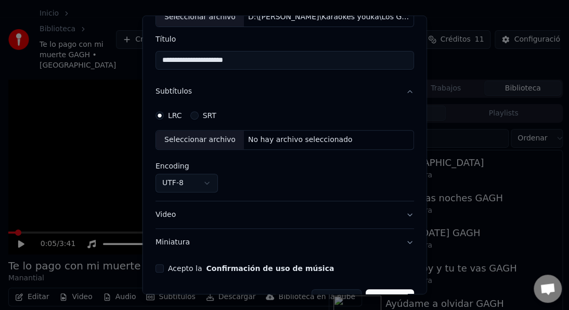
scroll to position [114, 0]
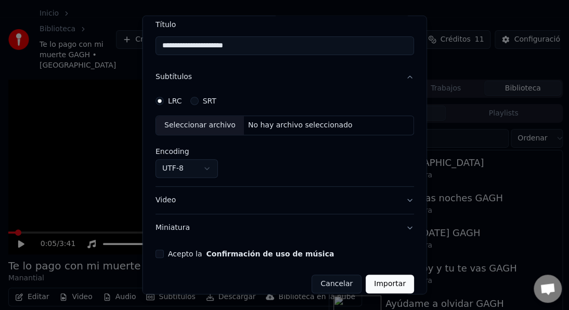
click at [241, 187] on button "Video" at bounding box center [284, 200] width 258 height 27
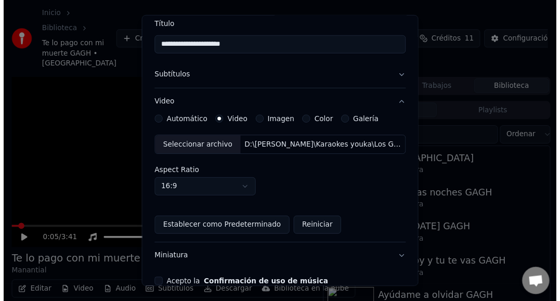
scroll to position [149, 0]
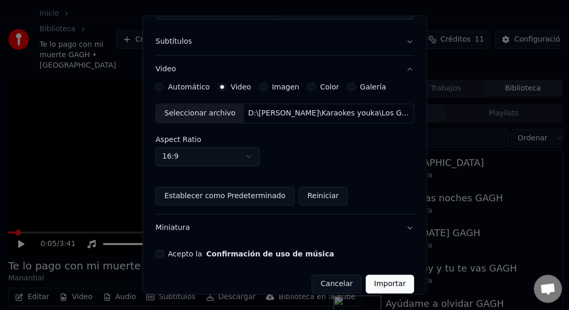
click at [160, 250] on button "Acepto la Confirmación de uso de música" at bounding box center [159, 254] width 8 height 8
click at [382, 275] on button "Importar" at bounding box center [390, 284] width 48 height 19
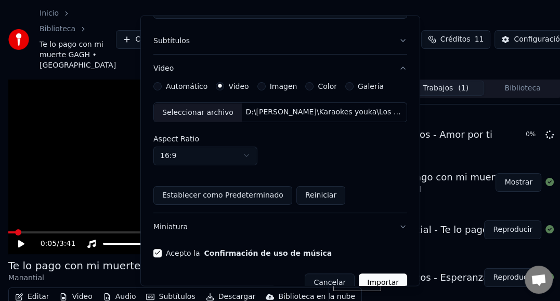
scroll to position [87, 0]
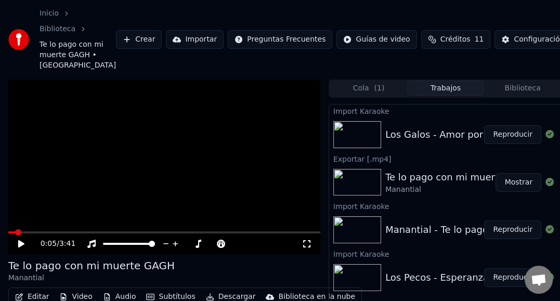
click at [512, 133] on button "Reproducir" at bounding box center [512, 134] width 57 height 19
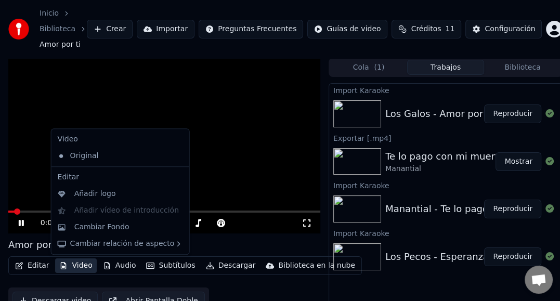
click at [69, 264] on button "Video" at bounding box center [75, 265] width 41 height 15
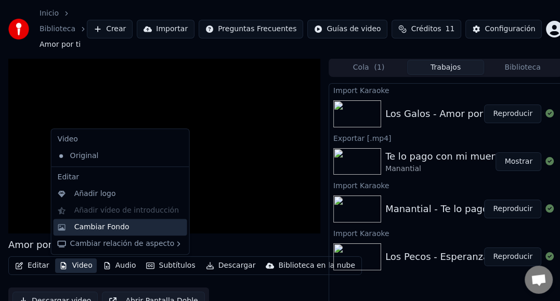
click at [90, 229] on div "Cambiar Fondo" at bounding box center [101, 227] width 55 height 10
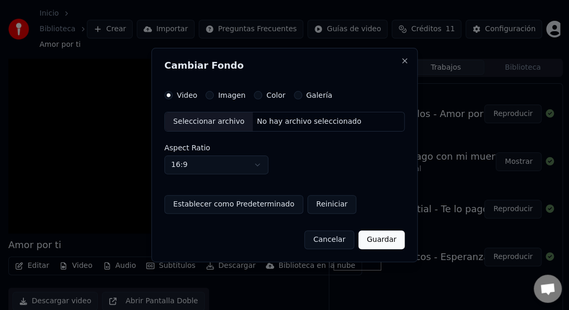
click at [203, 94] on div "Video Imagen Color Galería" at bounding box center [248, 95] width 168 height 8
click at [209, 96] on button "Imagen" at bounding box center [209, 95] width 8 height 8
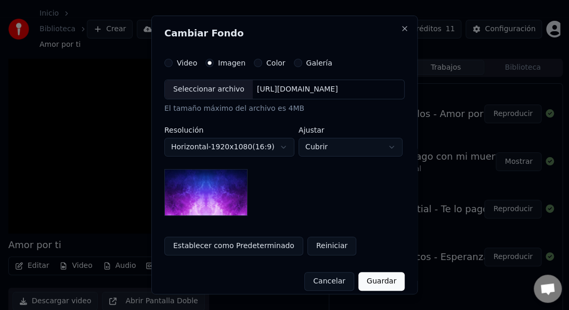
click at [293, 88] on div "[URL][DOMAIN_NAME]" at bounding box center [297, 89] width 89 height 10
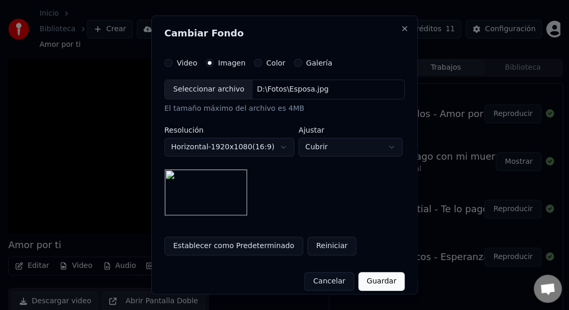
click at [379, 279] on button "Guardar" at bounding box center [381, 281] width 46 height 19
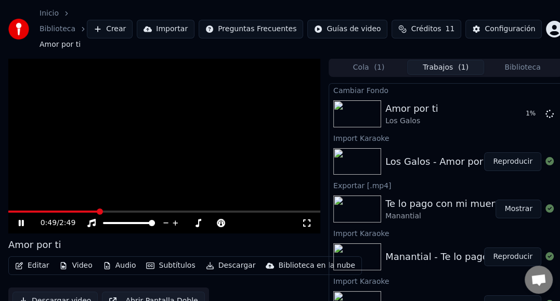
click at [239, 163] on video at bounding box center [164, 146] width 312 height 176
click at [198, 155] on video at bounding box center [164, 146] width 312 height 176
click at [513, 115] on button "Reproducir" at bounding box center [512, 114] width 57 height 19
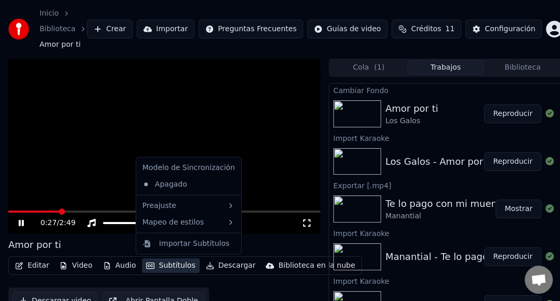
click at [167, 266] on button "Subtítulos" at bounding box center [170, 265] width 57 height 15
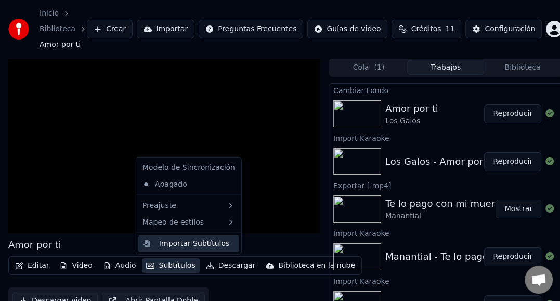
click at [177, 245] on div "Importar Subtítulos" at bounding box center [194, 244] width 70 height 10
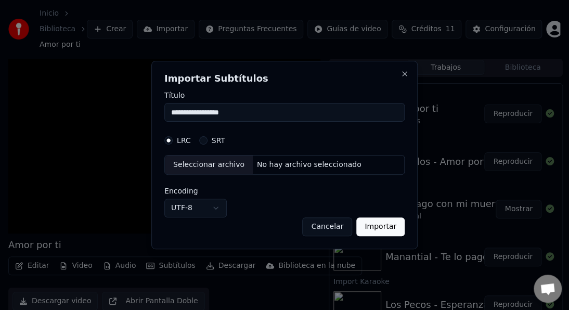
click at [276, 116] on input "**********" at bounding box center [284, 112] width 240 height 19
click at [275, 110] on input "**********" at bounding box center [284, 112] width 240 height 19
click at [275, 168] on div "No hay archivo seleccionado" at bounding box center [309, 165] width 113 height 10
click at [241, 114] on input "**********" at bounding box center [284, 112] width 240 height 19
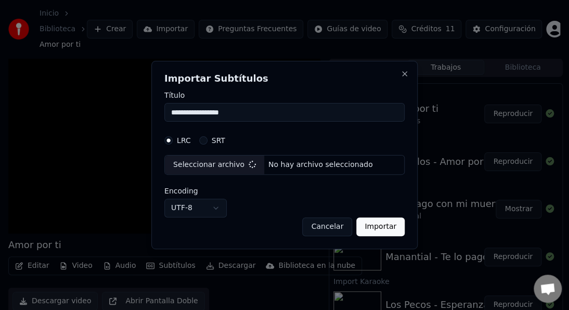
click at [241, 114] on input "**********" at bounding box center [284, 112] width 240 height 19
click at [203, 143] on button "SRT" at bounding box center [203, 140] width 8 height 8
click at [203, 142] on button "SRT" at bounding box center [203, 140] width 8 height 8
click at [165, 138] on button "LRC" at bounding box center [168, 140] width 8 height 8
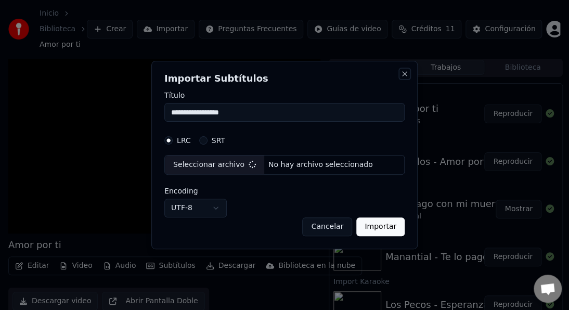
click at [406, 73] on button "Close" at bounding box center [404, 74] width 8 height 8
click at [330, 229] on button "Cancelar" at bounding box center [327, 226] width 50 height 19
click at [329, 228] on button "Cancelar" at bounding box center [327, 226] width 50 height 19
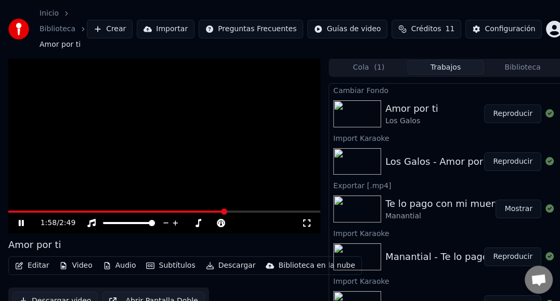
click at [383, 165] on div at bounding box center [359, 161] width 52 height 27
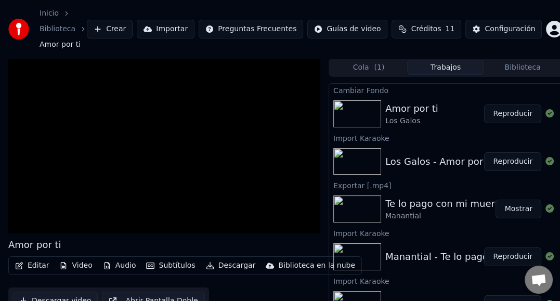
click at [231, 202] on video at bounding box center [164, 146] width 312 height 176
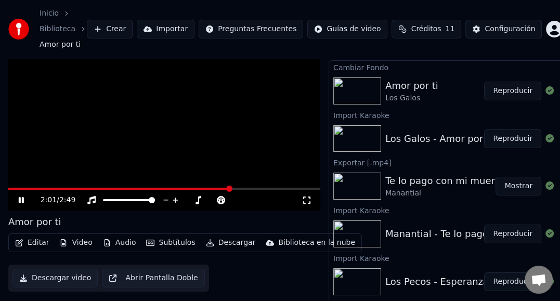
scroll to position [45, 0]
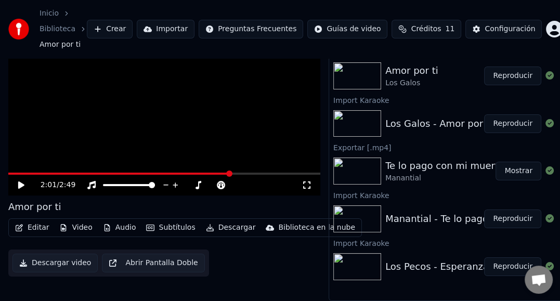
click at [499, 114] on button "Reproducir" at bounding box center [512, 123] width 57 height 19
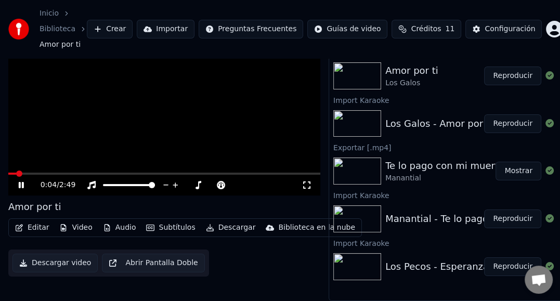
click at [518, 115] on button "Reproducir" at bounding box center [512, 123] width 57 height 19
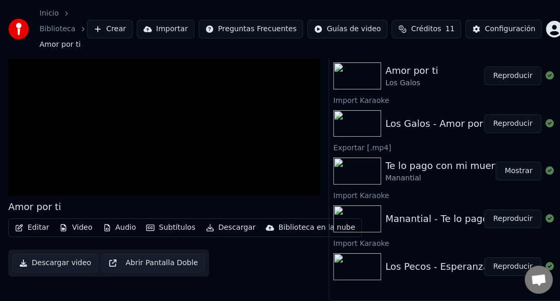
click at [514, 117] on button "Reproducir" at bounding box center [512, 123] width 57 height 19
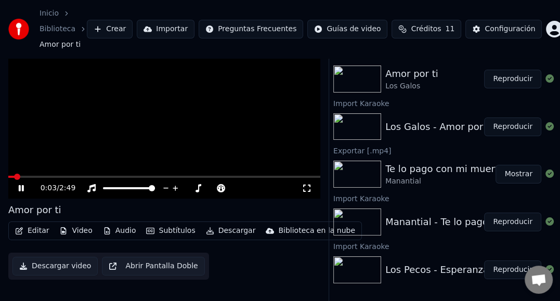
scroll to position [45, 0]
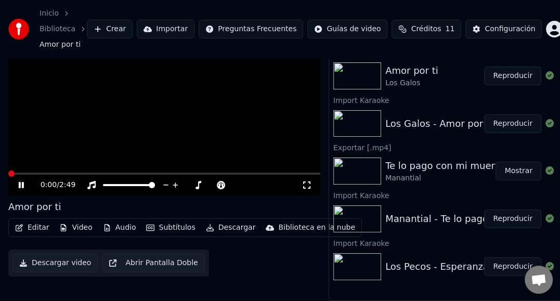
click at [8, 171] on span at bounding box center [11, 174] width 6 height 6
click at [523, 121] on button "Reproducir" at bounding box center [512, 123] width 57 height 19
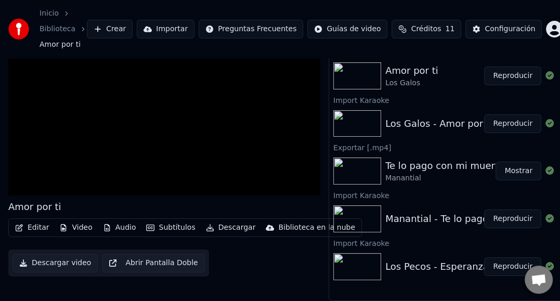
click at [352, 119] on img at bounding box center [357, 123] width 48 height 27
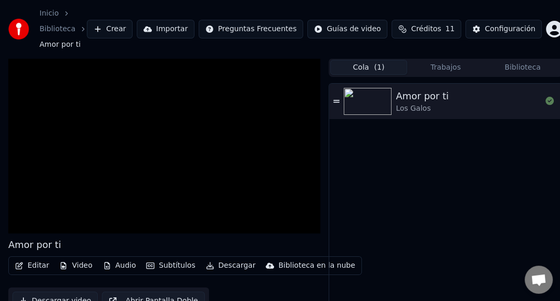
click at [364, 62] on button "Cola ( 1 )" at bounding box center [368, 67] width 77 height 15
click at [364, 110] on img at bounding box center [368, 101] width 48 height 27
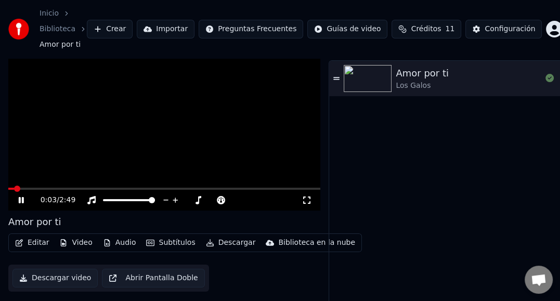
scroll to position [45, 0]
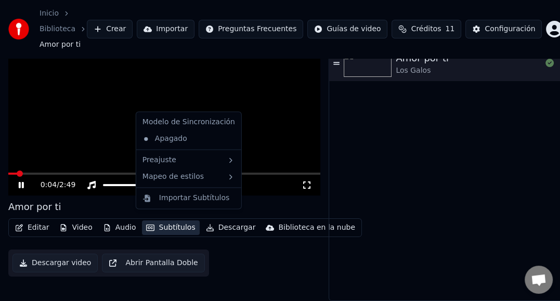
click at [177, 222] on button "Subtítulos" at bounding box center [170, 227] width 57 height 15
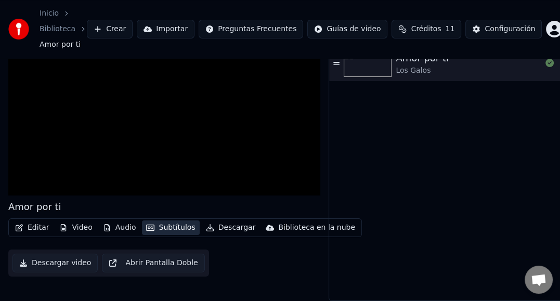
click at [177, 222] on button "Subtítulos" at bounding box center [170, 227] width 57 height 15
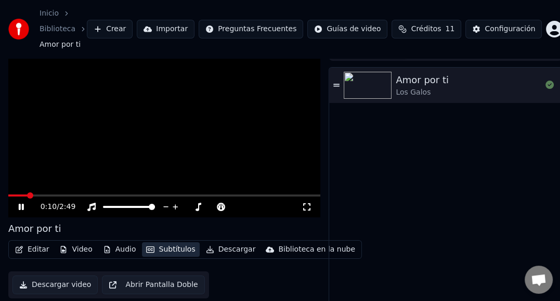
scroll to position [0, 0]
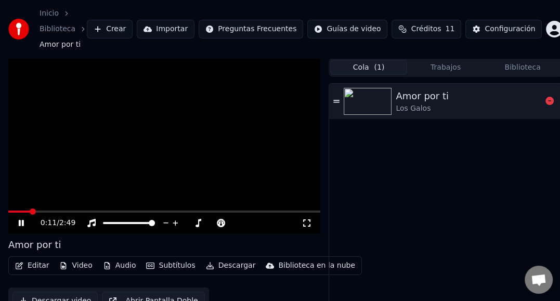
click at [450, 101] on div "Amor por ti Los Galos" at bounding box center [469, 101] width 146 height 25
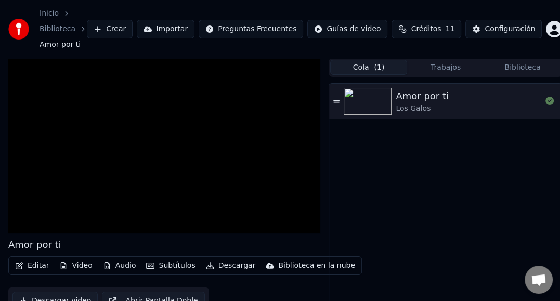
click at [516, 67] on button "Biblioteca" at bounding box center [522, 67] width 77 height 15
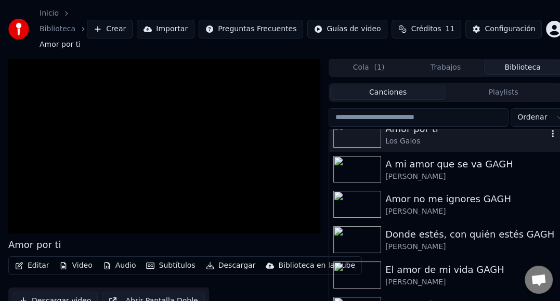
scroll to position [208, 0]
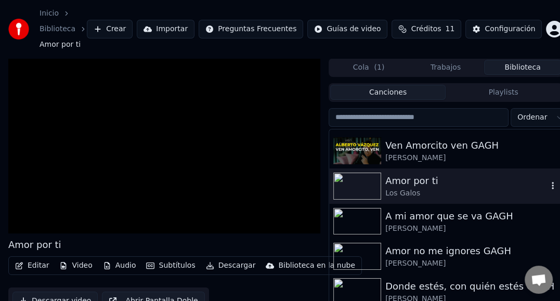
click at [412, 180] on div "Amor por ti" at bounding box center [466, 181] width 162 height 15
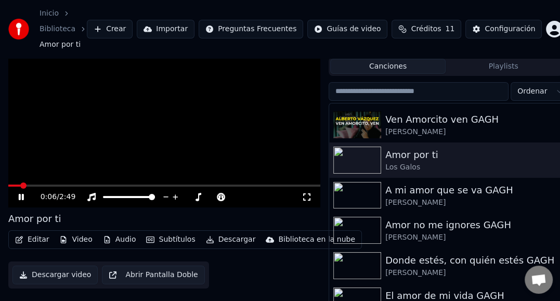
scroll to position [8, 0]
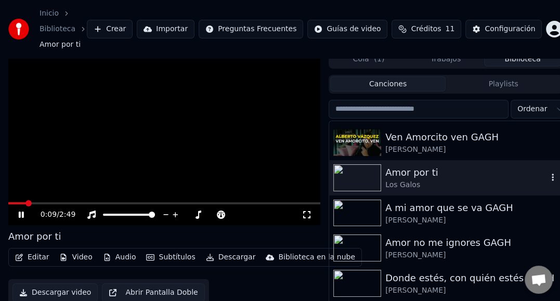
click at [548, 181] on icon "button" at bounding box center [553, 177] width 10 height 8
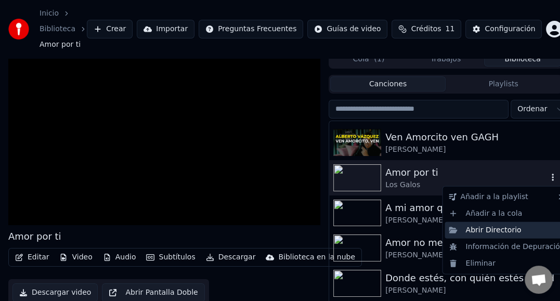
click at [503, 232] on div "Abrir Directorio" at bounding box center [507, 230] width 124 height 17
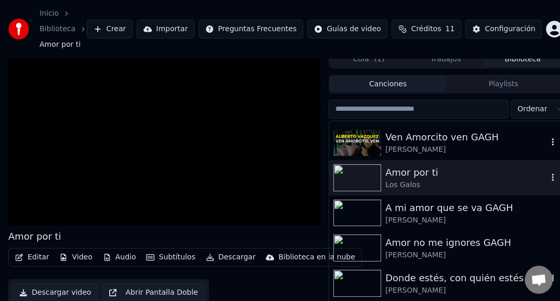
click at [531, 145] on div "[PERSON_NAME]" at bounding box center [466, 150] width 162 height 10
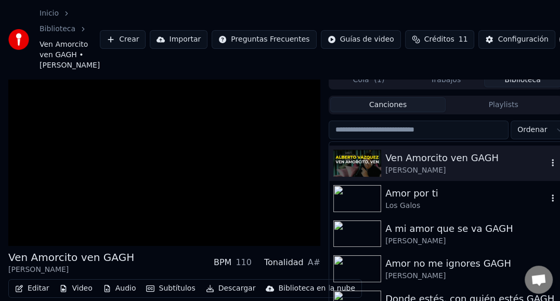
scroll to position [29, 0]
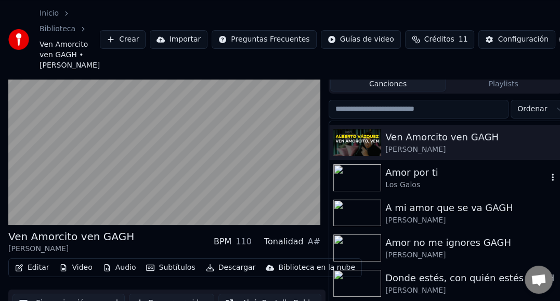
click at [426, 173] on div "Amor por ti" at bounding box center [466, 172] width 162 height 15
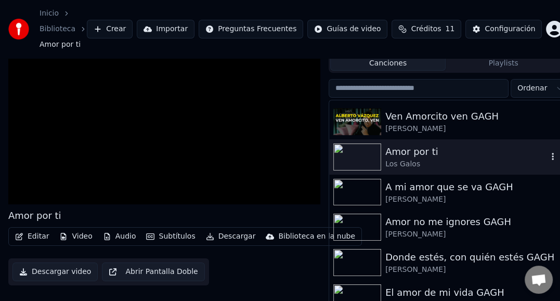
scroll to position [8, 0]
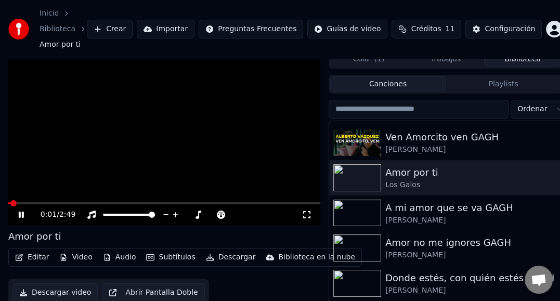
click at [77, 258] on button "Video" at bounding box center [75, 257] width 41 height 15
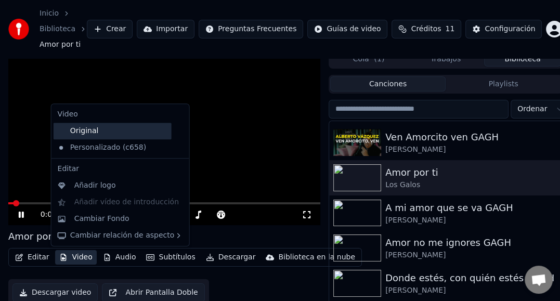
click at [93, 129] on div "Original" at bounding box center [113, 131] width 118 height 17
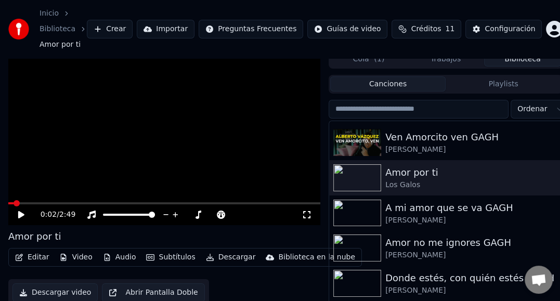
click at [22, 212] on icon at bounding box center [29, 215] width 24 height 8
click at [60, 202] on span at bounding box center [164, 203] width 312 height 2
click at [173, 257] on button "Subtítulos" at bounding box center [170, 257] width 57 height 15
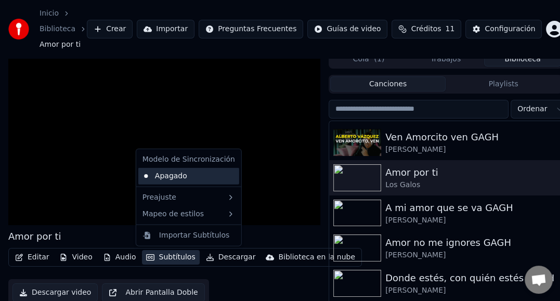
click at [172, 177] on div "Apagado" at bounding box center [188, 176] width 101 height 17
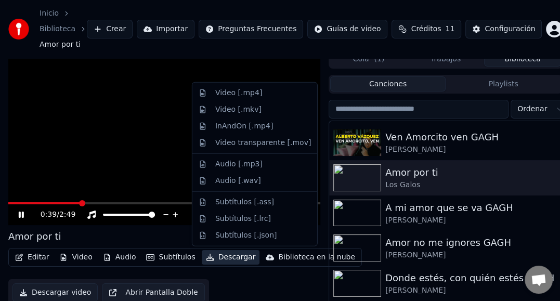
click at [231, 258] on button "Descargar" at bounding box center [231, 257] width 58 height 15
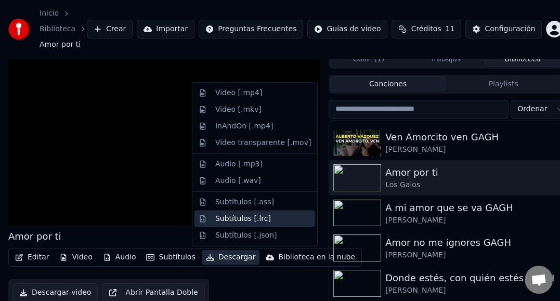
click at [238, 223] on div "Subtítulos [.lrc]" at bounding box center [243, 218] width 56 height 10
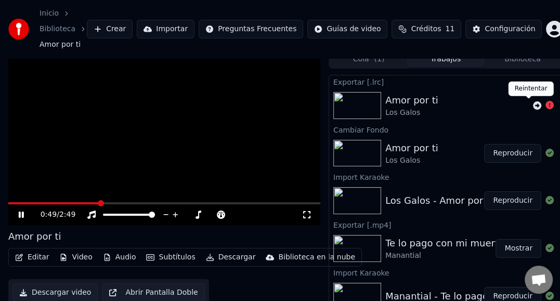
click at [533, 105] on icon at bounding box center [537, 105] width 8 height 8
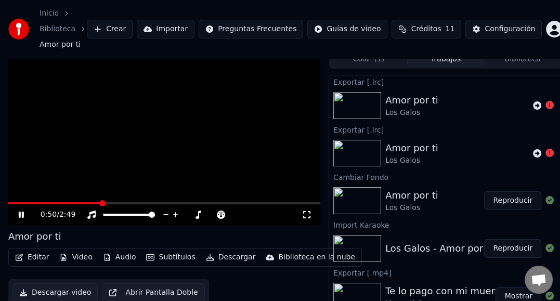
click at [533, 105] on icon at bounding box center [537, 105] width 8 height 8
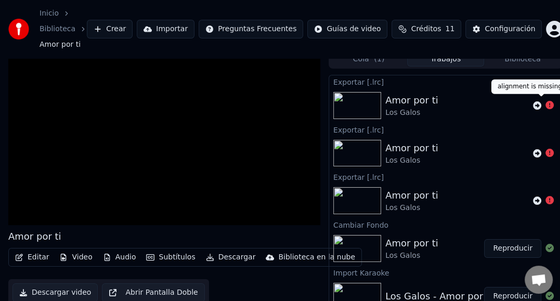
click at [545, 105] on icon at bounding box center [549, 105] width 8 height 8
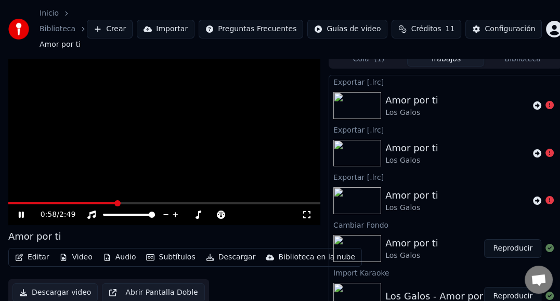
click at [231, 259] on button "Descargar" at bounding box center [231, 257] width 58 height 15
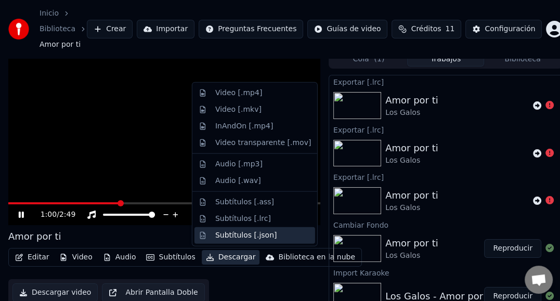
click at [238, 235] on div "Subtítulos [.json]" at bounding box center [246, 235] width 62 height 10
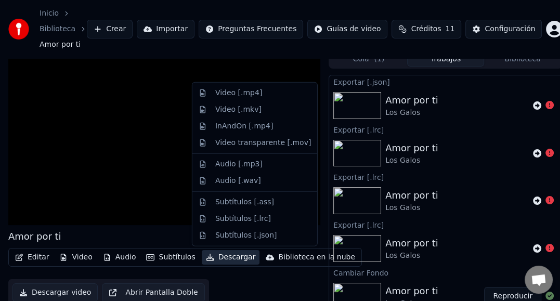
click at [233, 258] on button "Descargar" at bounding box center [231, 257] width 58 height 15
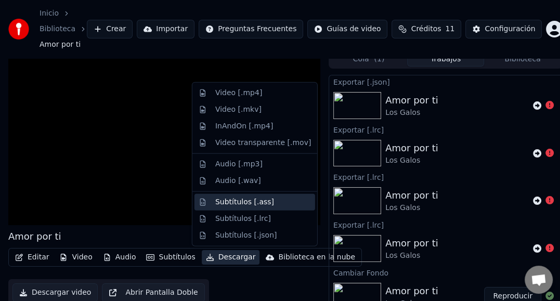
click at [239, 200] on div "Subtítulos [.ass]" at bounding box center [244, 202] width 59 height 10
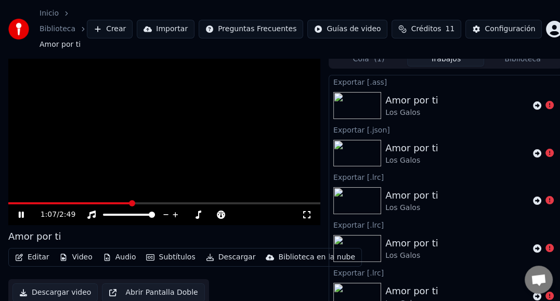
click at [177, 255] on button "Subtítulos" at bounding box center [170, 257] width 57 height 15
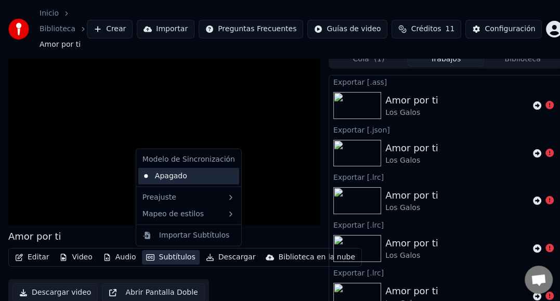
click at [181, 177] on div "Apagado" at bounding box center [188, 176] width 101 height 17
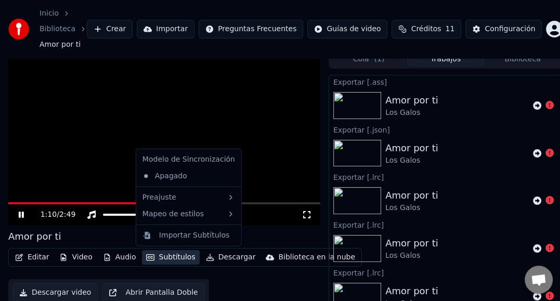
click at [167, 256] on button "Subtítulos" at bounding box center [170, 257] width 57 height 15
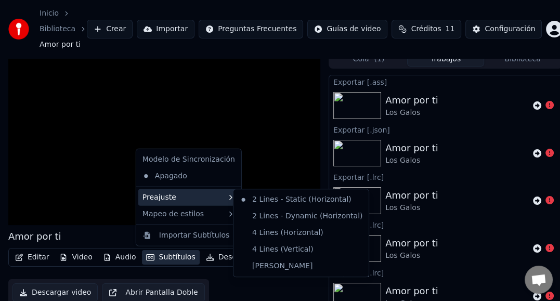
click at [163, 197] on div "Preajuste" at bounding box center [188, 197] width 101 height 17
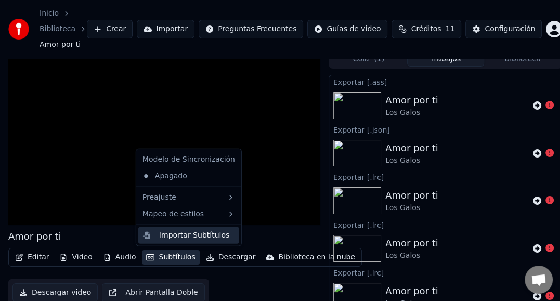
click at [171, 235] on div "Importar Subtítulos" at bounding box center [194, 235] width 70 height 10
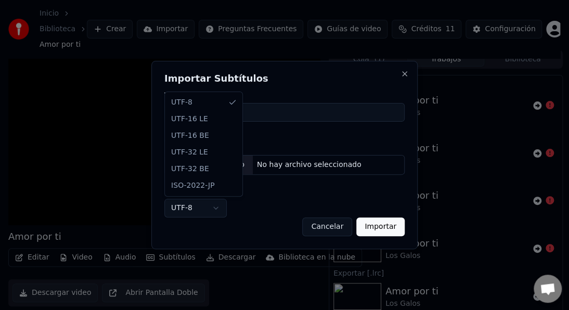
click at [216, 208] on body "**********" at bounding box center [280, 147] width 560 height 310
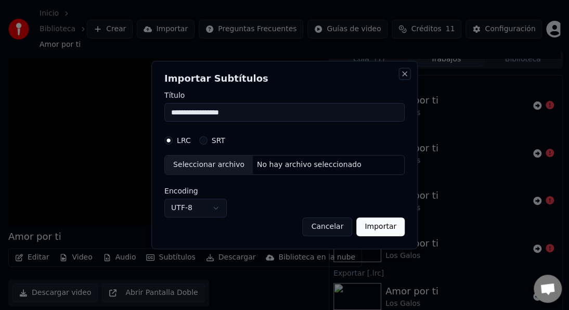
click at [407, 73] on button "Close" at bounding box center [404, 74] width 8 height 8
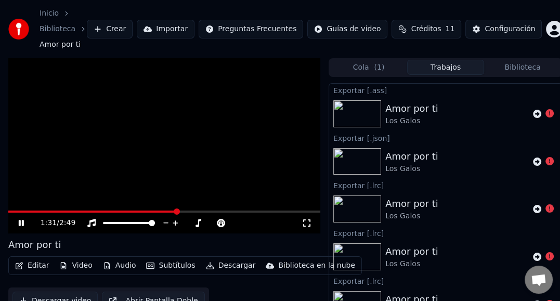
scroll to position [0, 0]
click at [521, 69] on button "Biblioteca" at bounding box center [522, 67] width 77 height 15
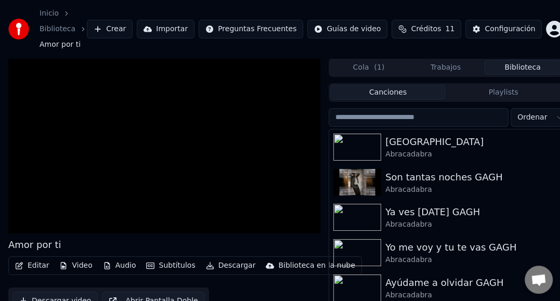
click at [521, 69] on button "Biblioteca" at bounding box center [522, 67] width 77 height 15
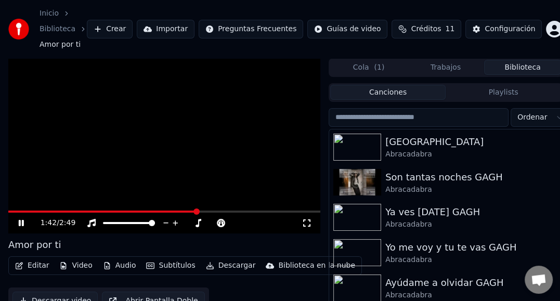
click at [262, 157] on video at bounding box center [164, 146] width 312 height 176
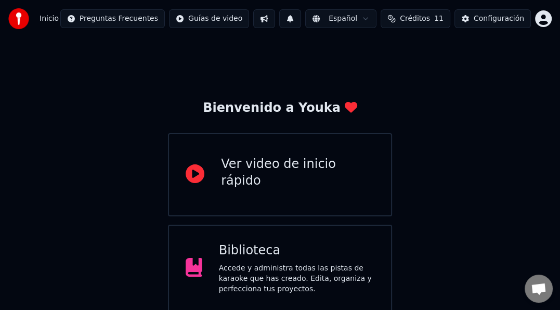
click at [301, 19] on button at bounding box center [290, 18] width 22 height 19
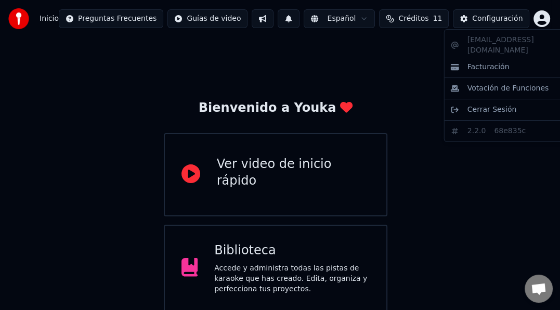
click at [545, 17] on html "Inicio Preguntas Frecuentes Guías de video Español Créditos 11 Configuración Bi…" at bounding box center [280, 209] width 560 height 418
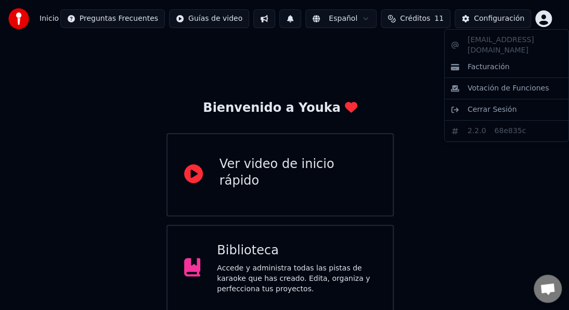
click at [388, 72] on html "Inicio Preguntas Frecuentes Guías de video Español Créditos 11 Configuración Bi…" at bounding box center [284, 209] width 569 height 418
